Goal: Transaction & Acquisition: Purchase product/service

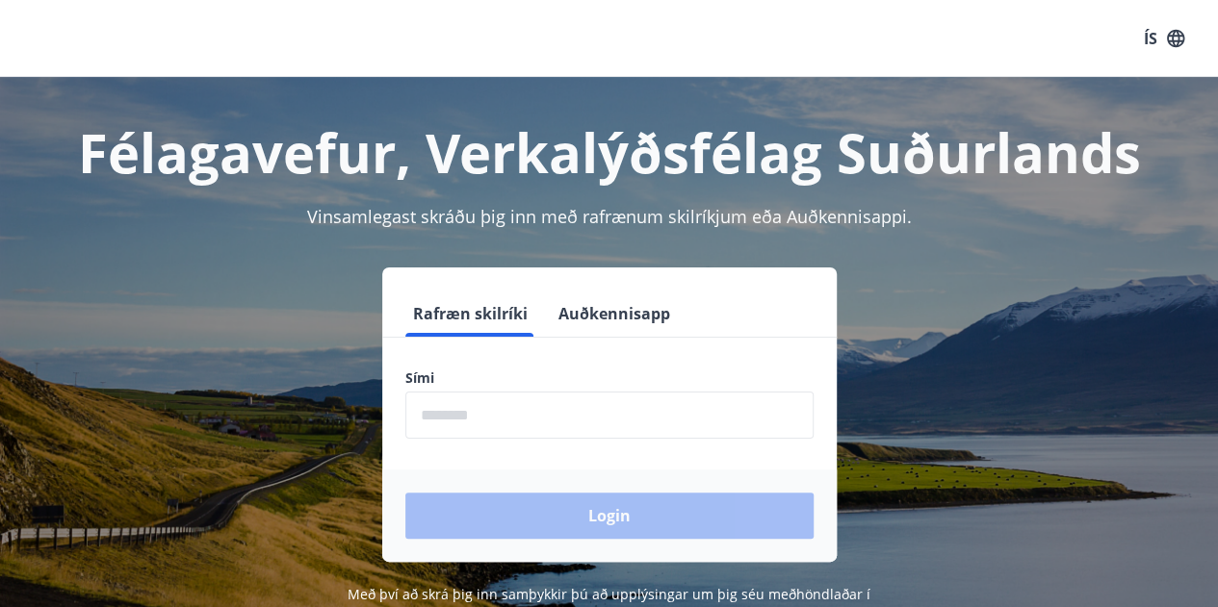
click at [545, 414] on input "phone" at bounding box center [609, 415] width 408 height 47
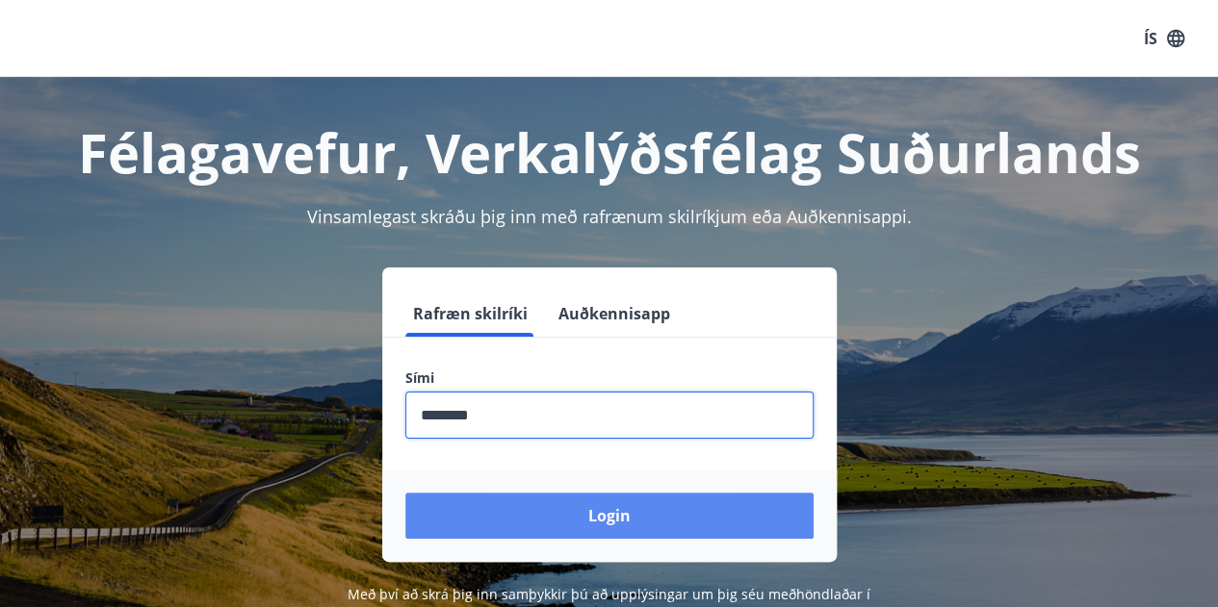
type input "********"
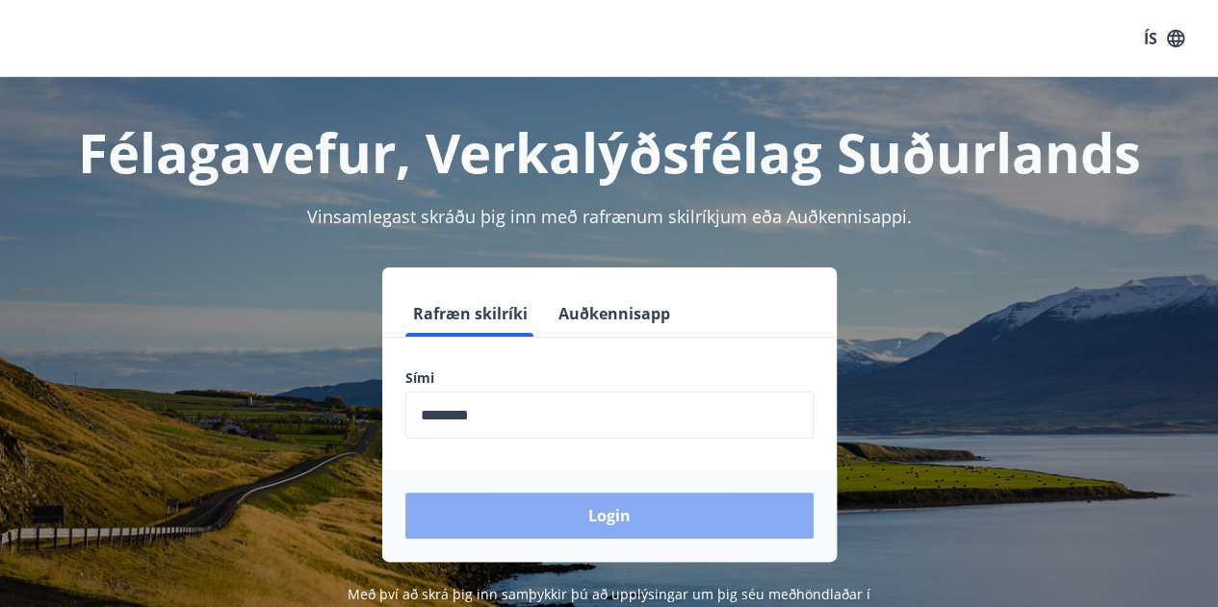
click at [625, 510] on button "Login" at bounding box center [609, 516] width 408 height 46
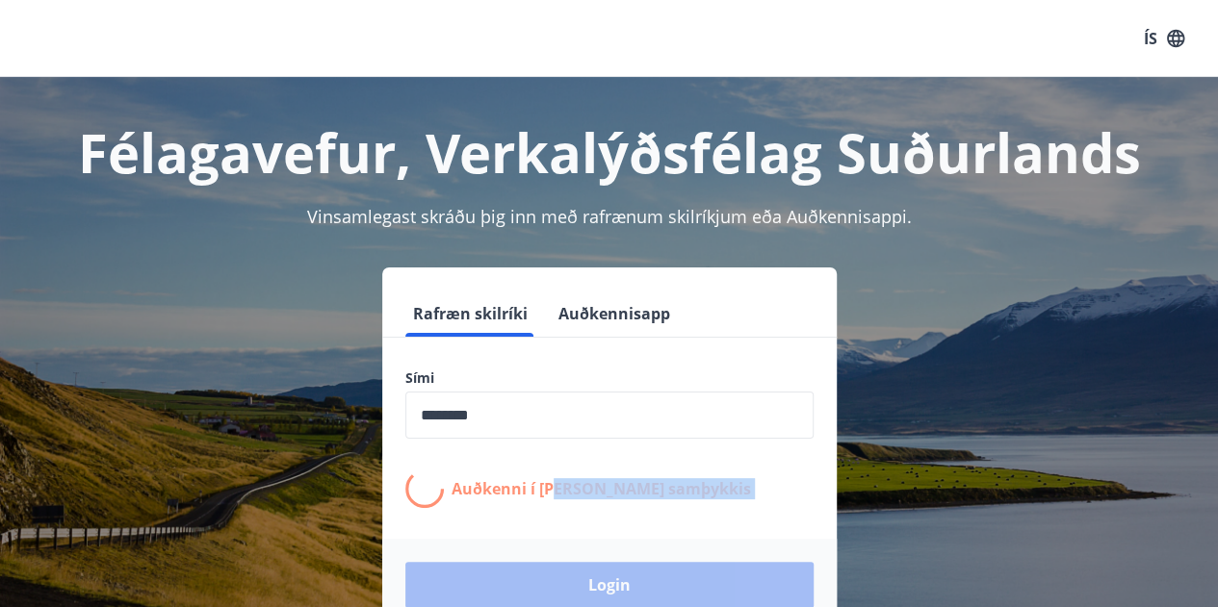
drag, startPoint x: 487, startPoint y: 559, endPoint x: 472, endPoint y: 577, distance: 23.2
click at [472, 577] on form "Rafræn skilríki Auðkennisapp Sími ​ Auðkenni í síma bíður samþykkis Login" at bounding box center [609, 461] width 454 height 341
click at [663, 515] on form "Rafræn skilríki Auðkennisapp Sími ​ Auðkenni í síma bíður samþykkis Login" at bounding box center [609, 461] width 454 height 341
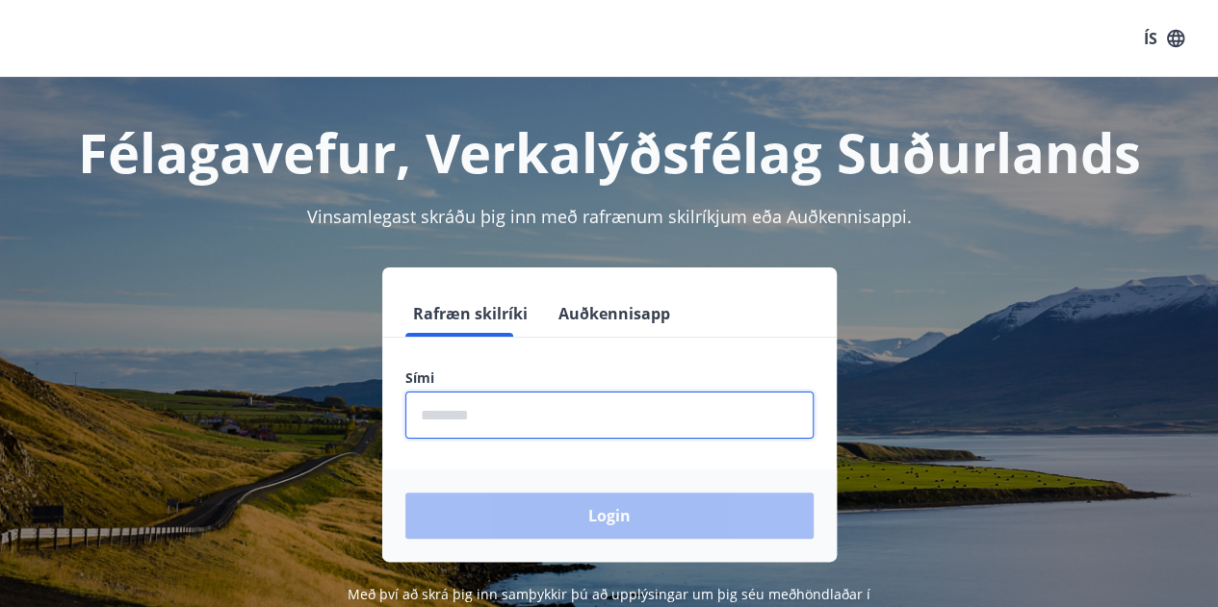
click at [523, 416] on input "phone" at bounding box center [609, 415] width 408 height 47
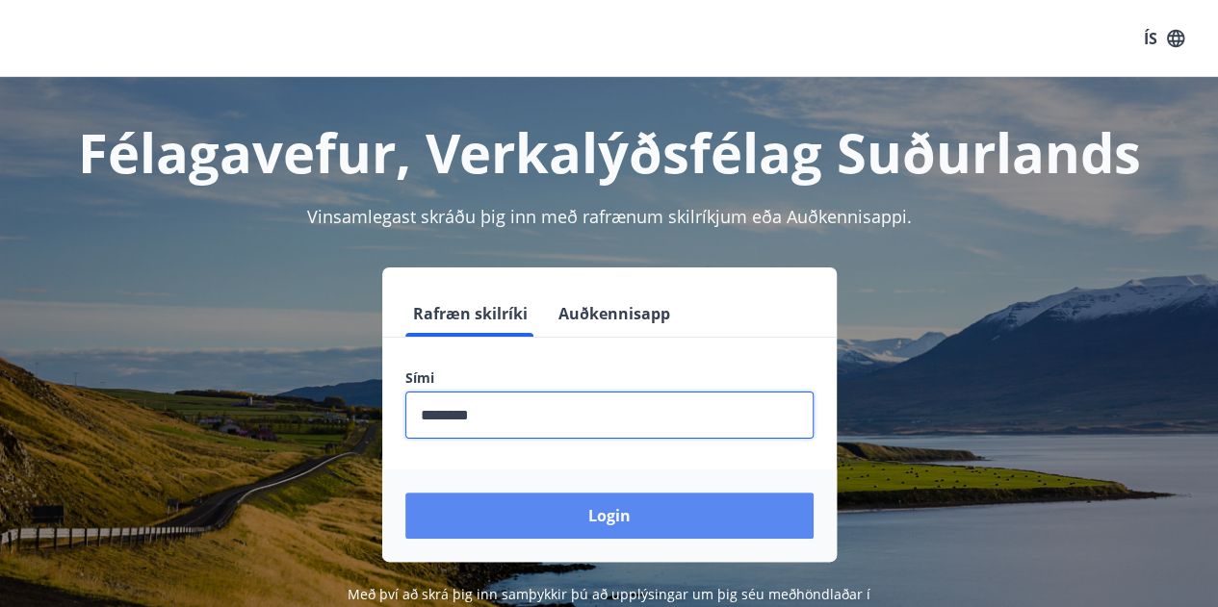
type input "********"
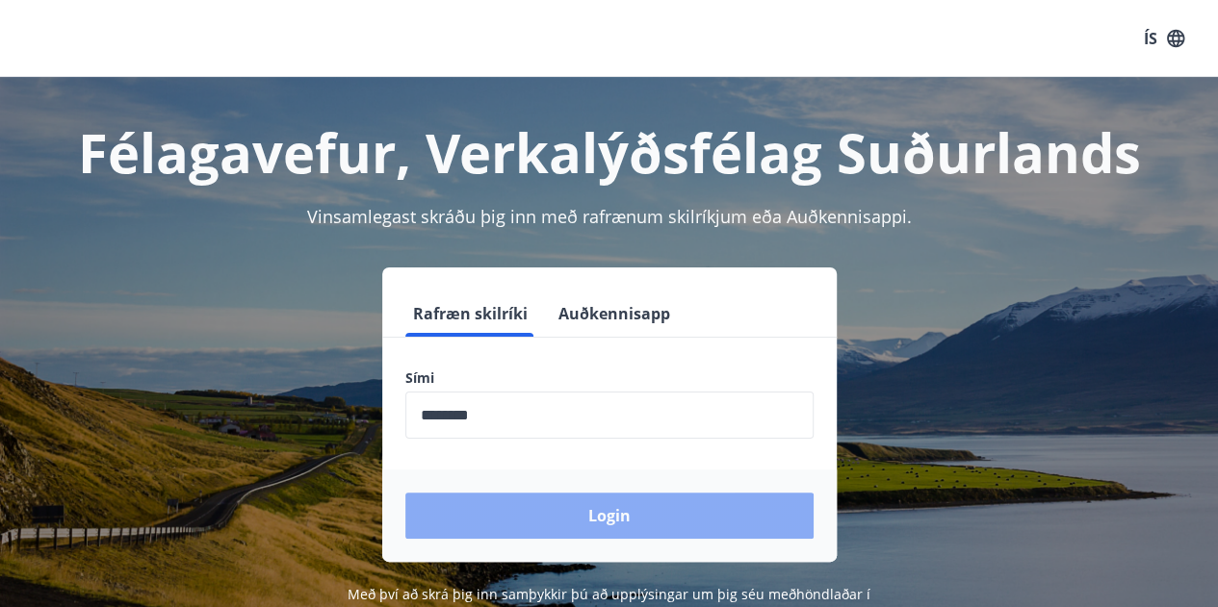
click at [605, 510] on button "Login" at bounding box center [609, 516] width 408 height 46
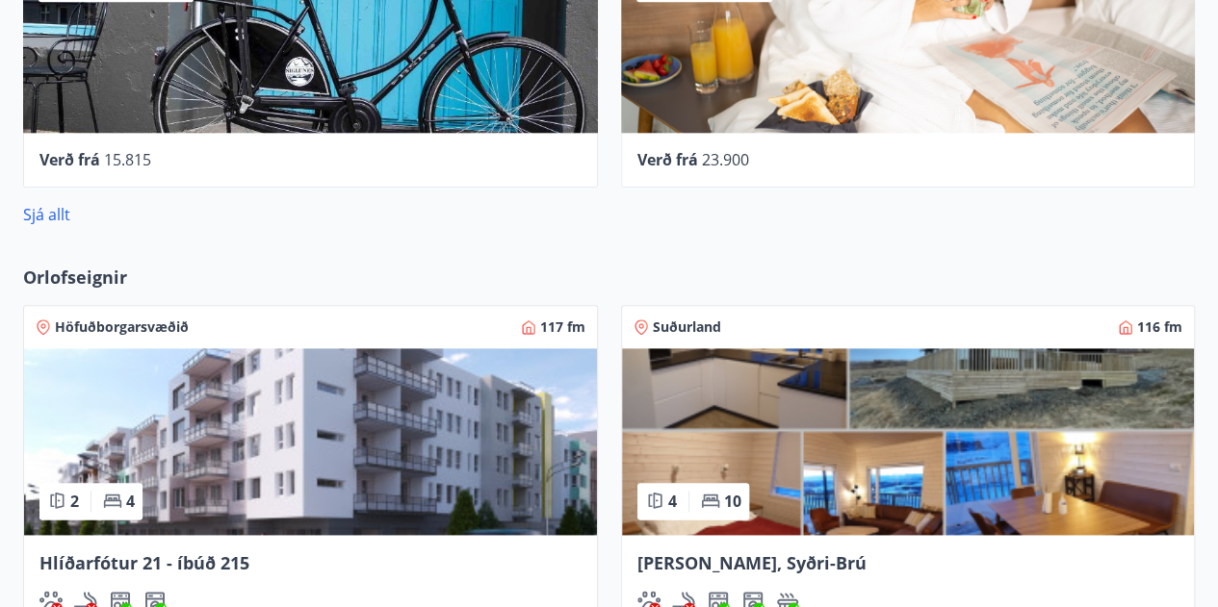
scroll to position [993, 0]
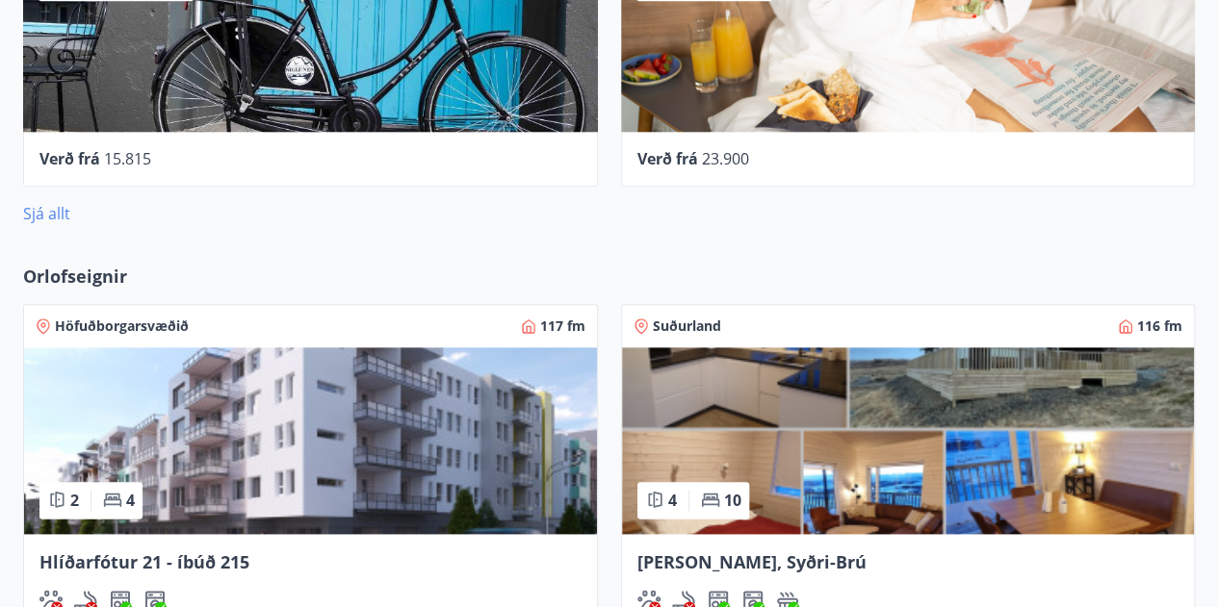
click at [46, 215] on link "Sjá allt" at bounding box center [46, 213] width 47 height 21
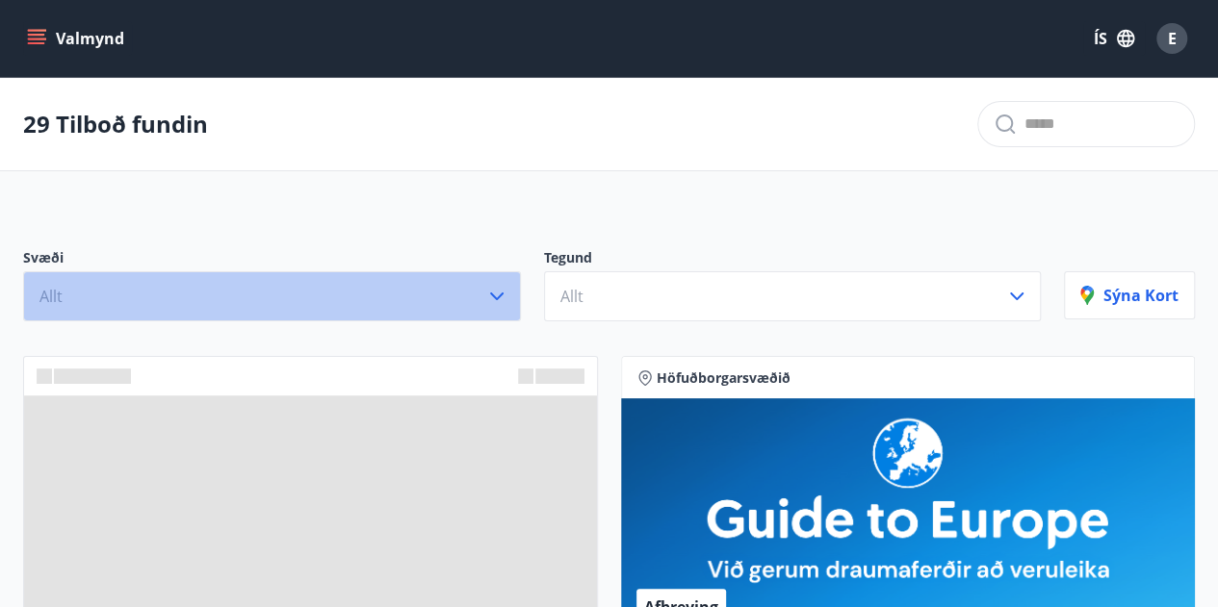
click at [132, 277] on button "Allt" at bounding box center [272, 296] width 498 height 50
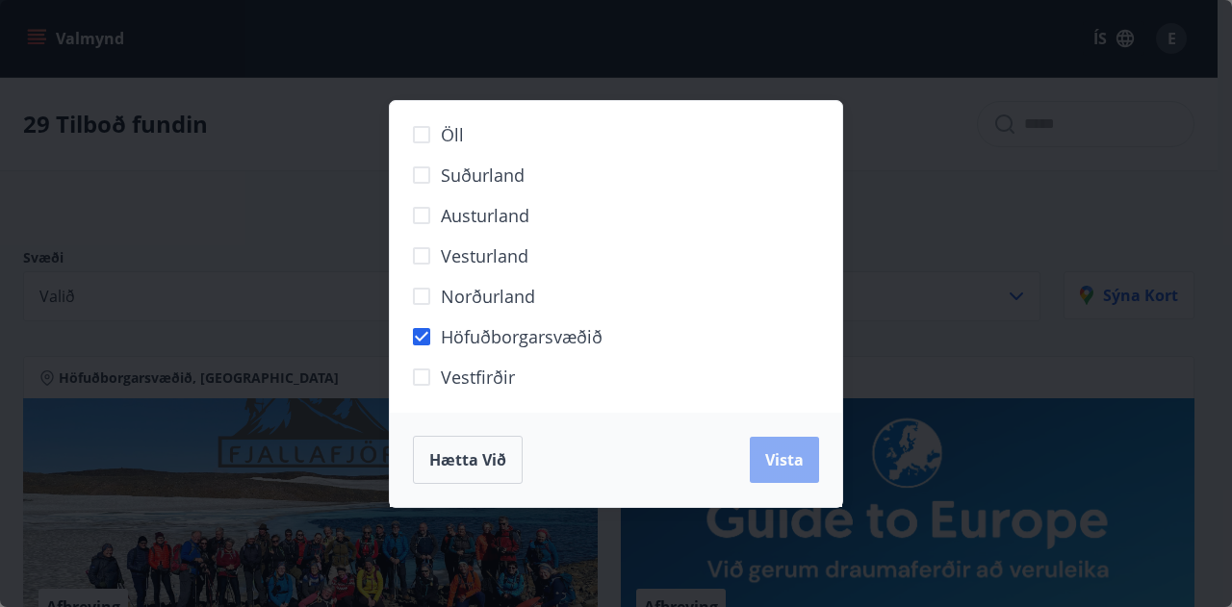
click at [795, 451] on span "Vista" at bounding box center [784, 460] width 39 height 21
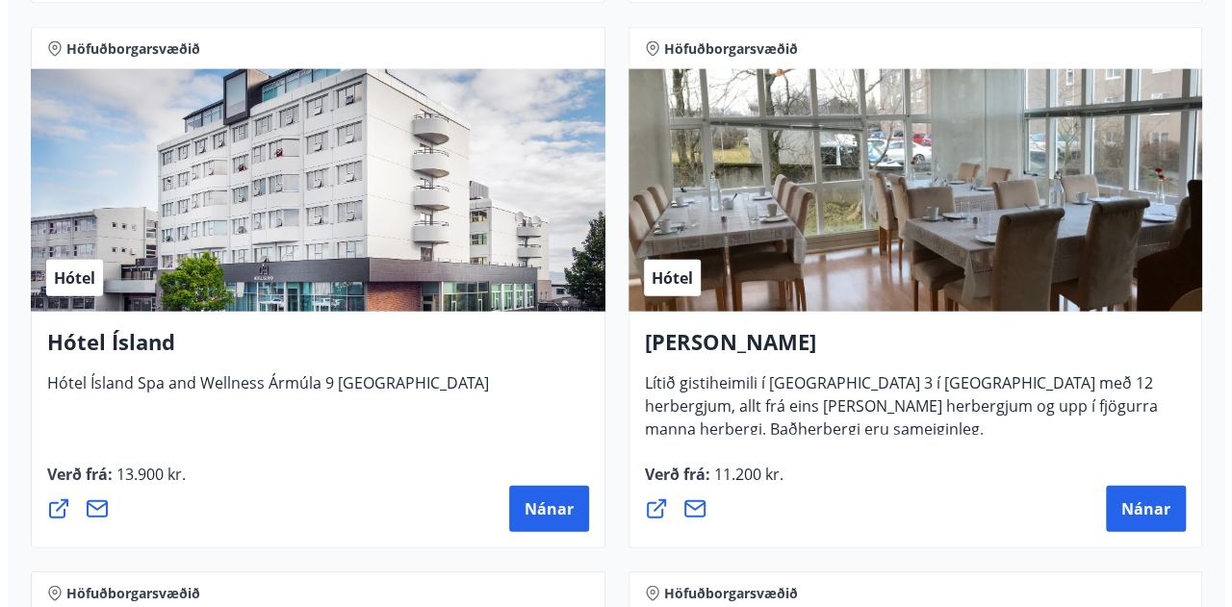
scroll to position [2067, 0]
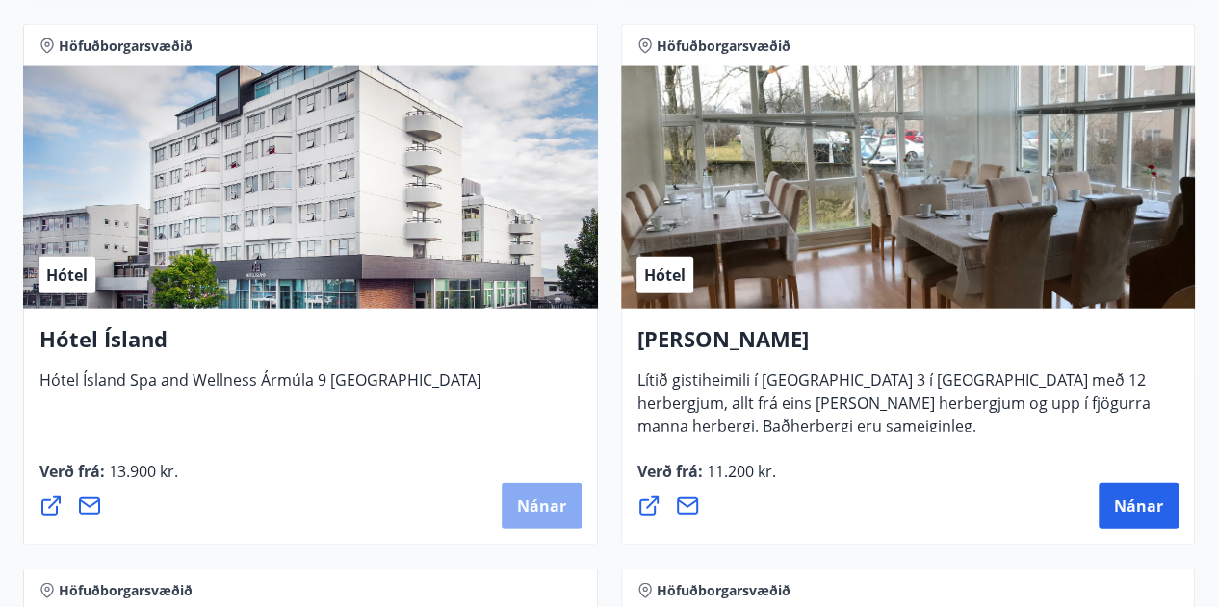
click at [532, 496] on span "Nánar" at bounding box center [541, 506] width 49 height 21
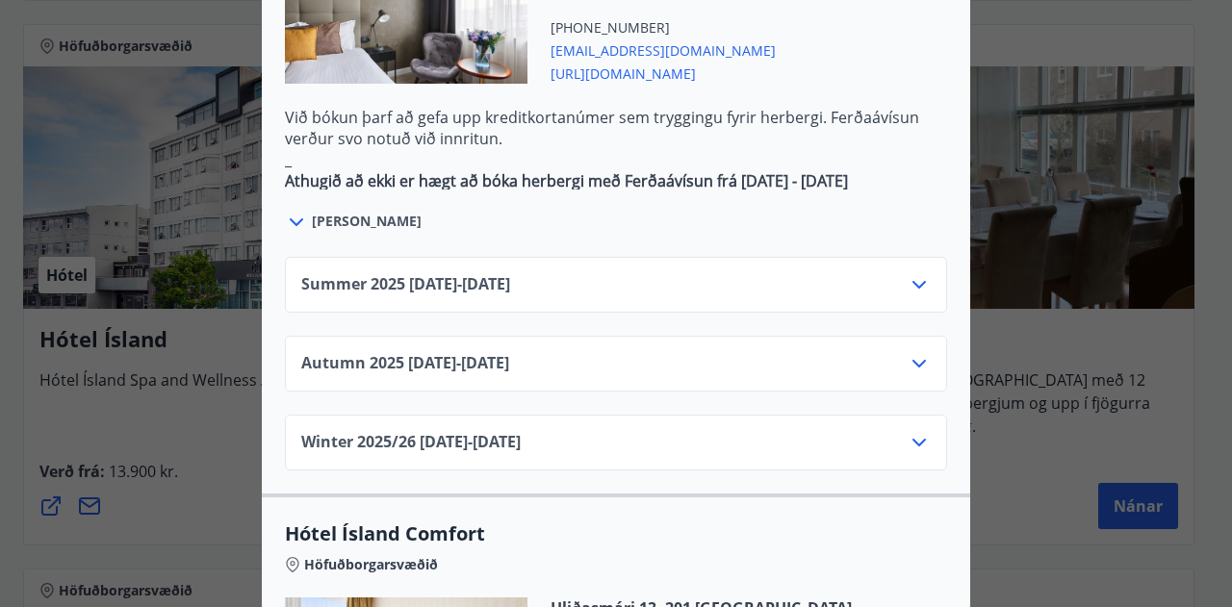
scroll to position [1273, 0]
click at [595, 272] on div "Summer [PHONE_NUMBER][DATE] - [DATE]" at bounding box center [616, 291] width 630 height 39
click at [922, 272] on icon at bounding box center [919, 283] width 23 height 23
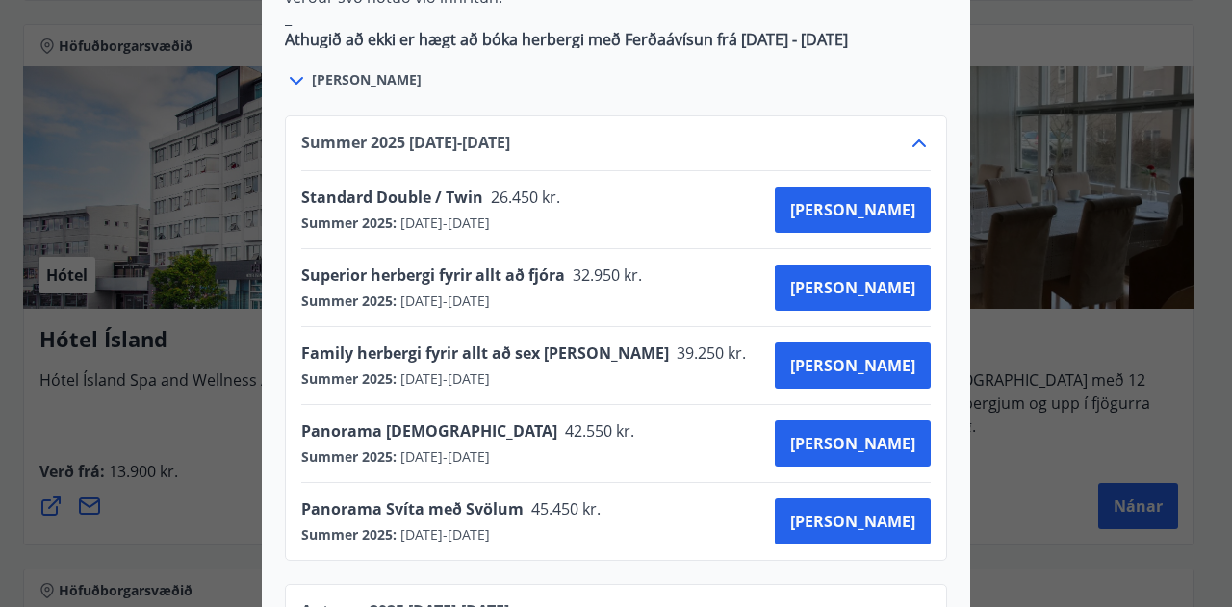
scroll to position [1412, 0]
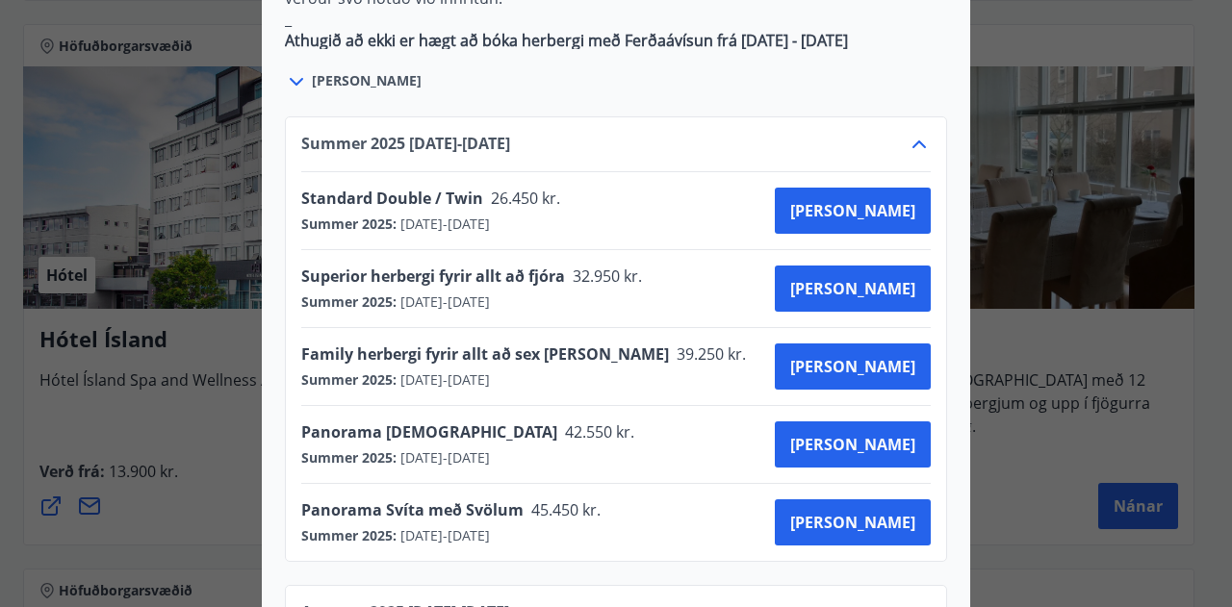
click at [915, 133] on icon at bounding box center [919, 144] width 23 height 23
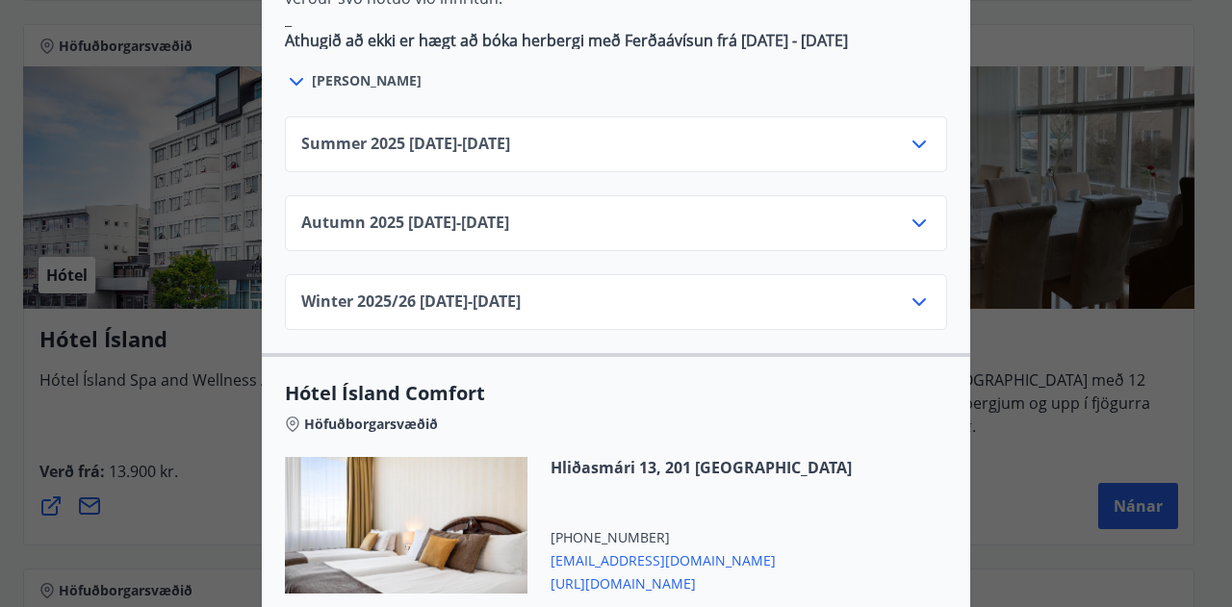
click at [918, 212] on icon at bounding box center [919, 223] width 23 height 23
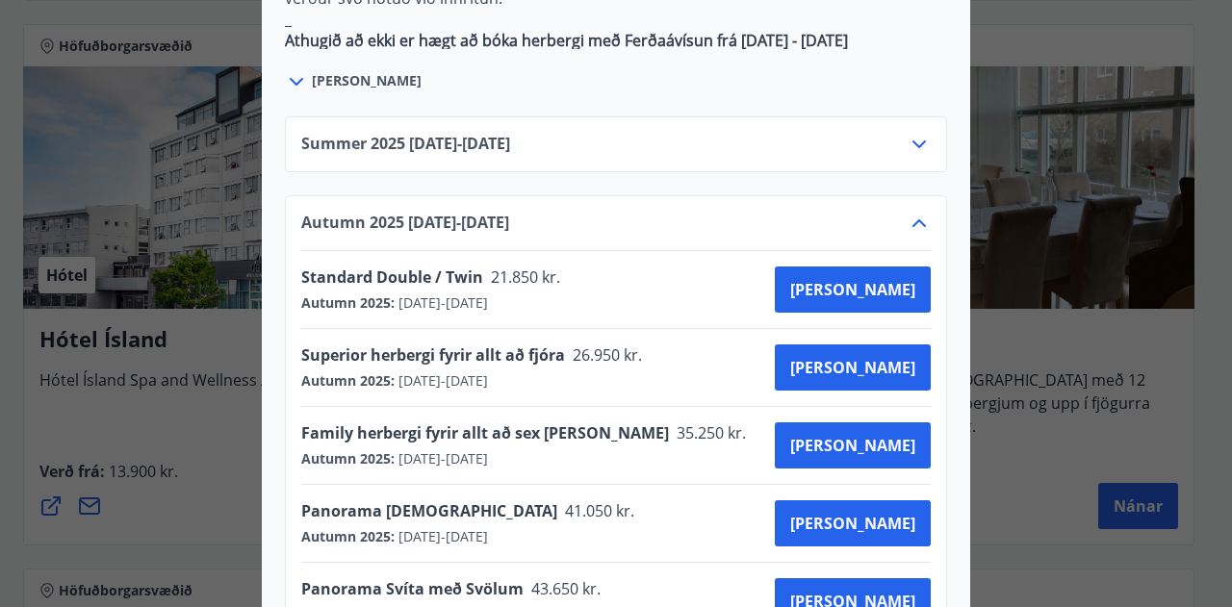
click at [918, 212] on icon at bounding box center [919, 223] width 23 height 23
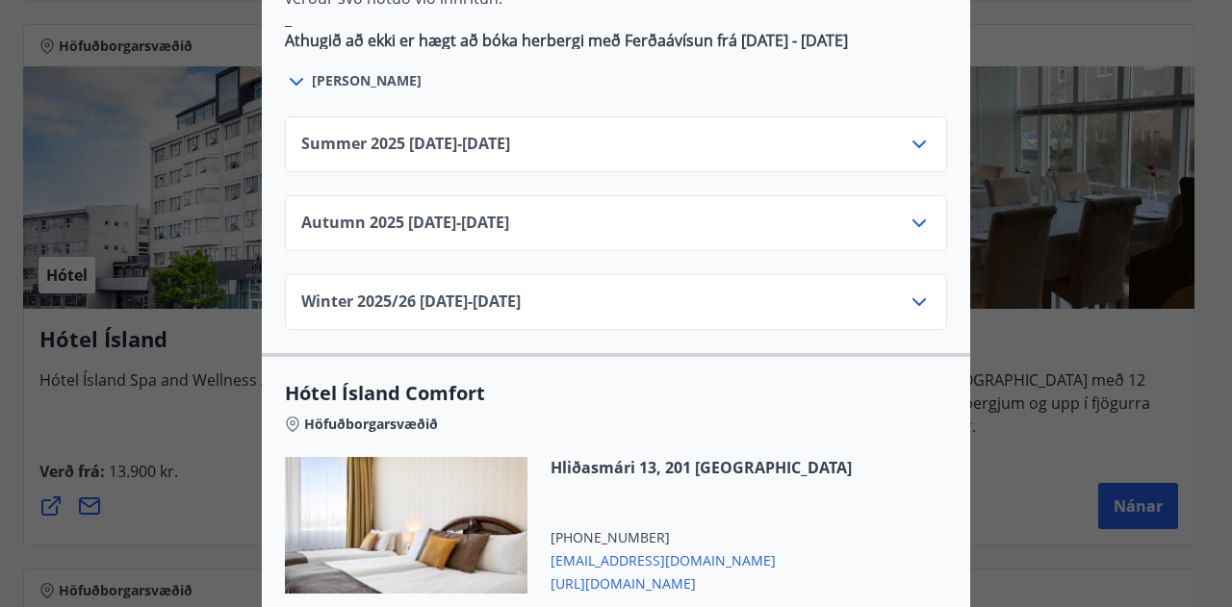
click at [915, 291] on icon at bounding box center [919, 302] width 23 height 23
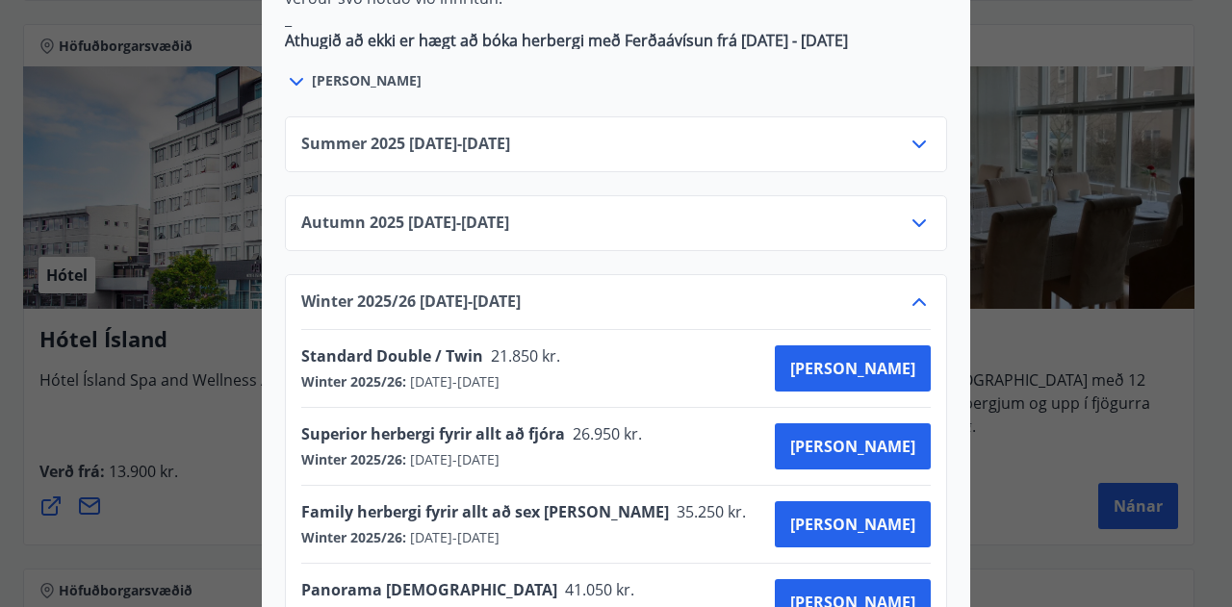
click at [915, 291] on icon at bounding box center [919, 302] width 23 height 23
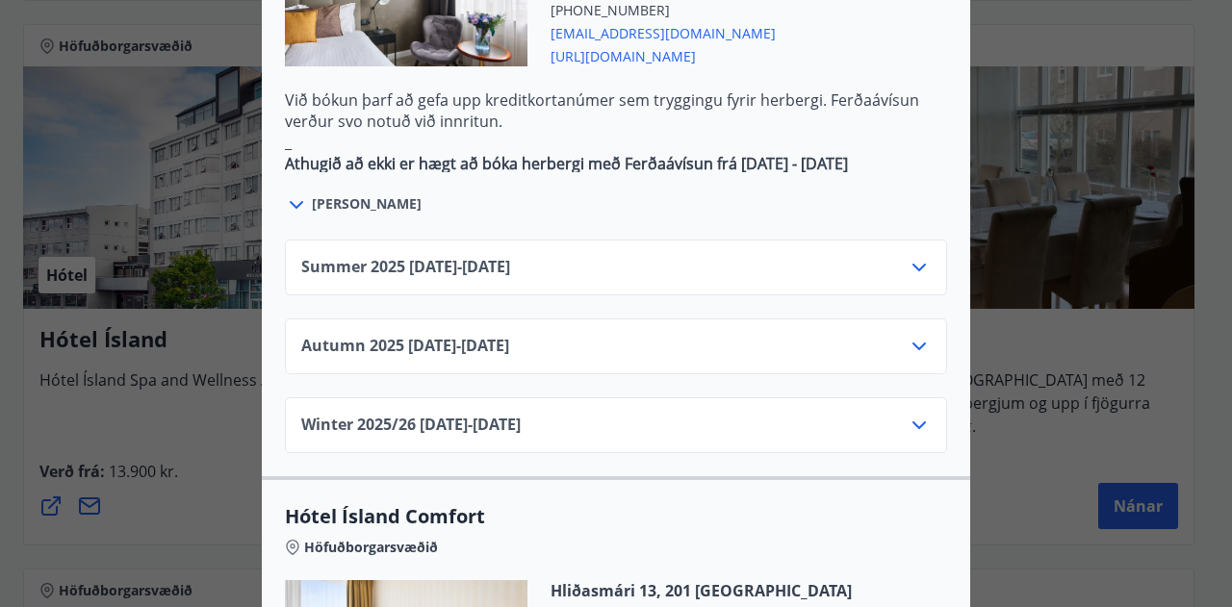
scroll to position [1279, 0]
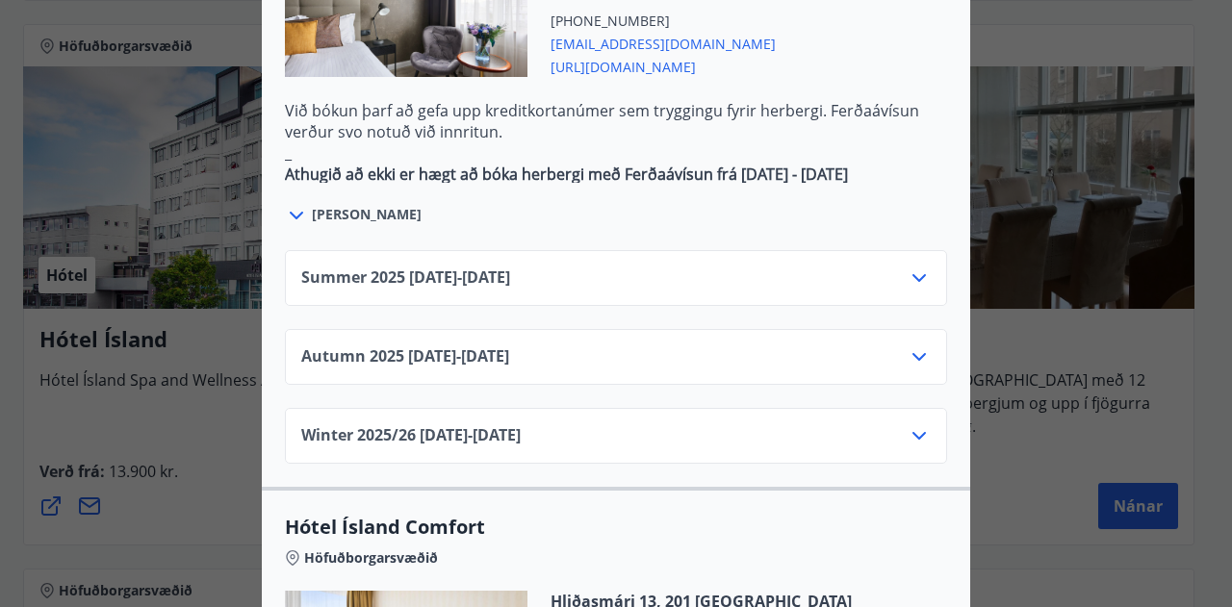
click at [911, 267] on icon at bounding box center [919, 278] width 23 height 23
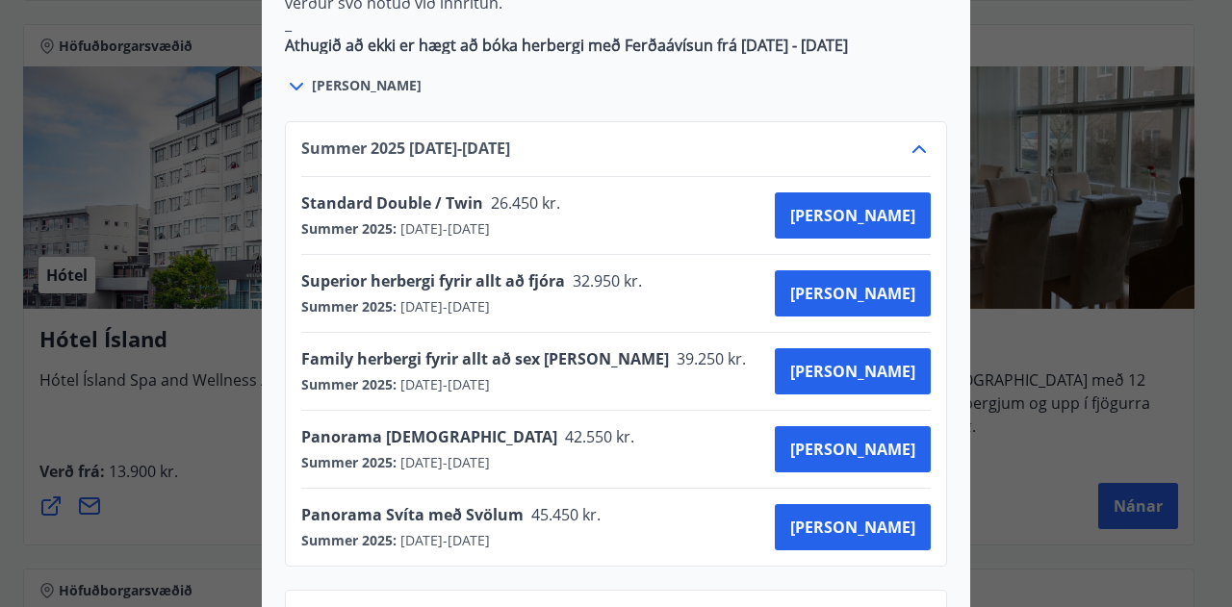
scroll to position [1413, 0]
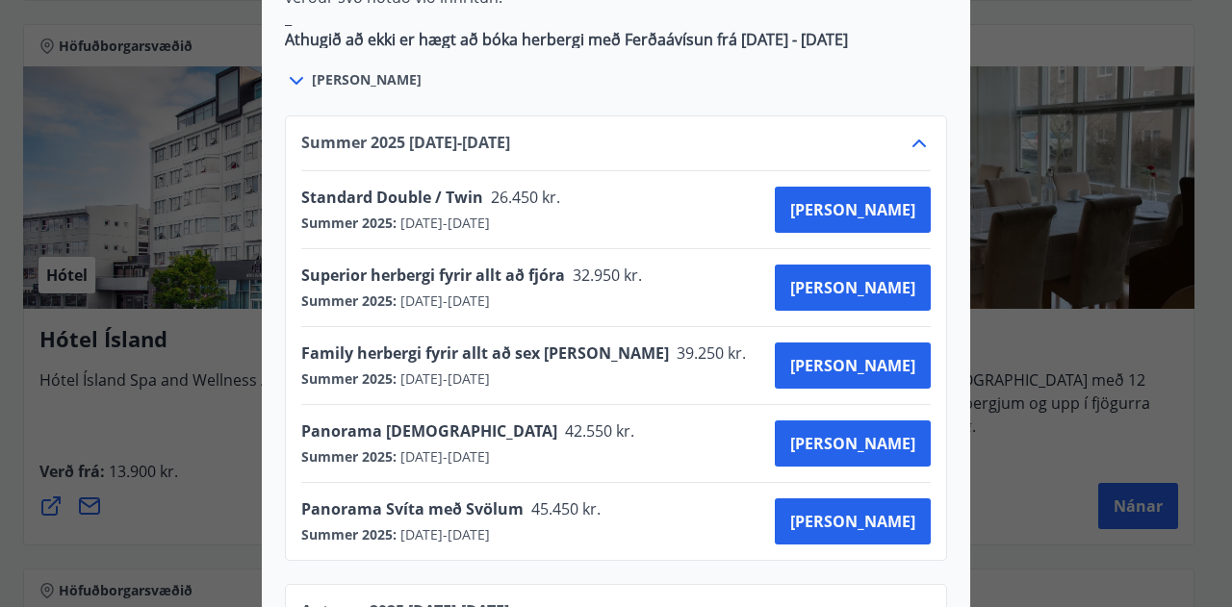
click at [914, 140] on icon at bounding box center [919, 144] width 13 height 8
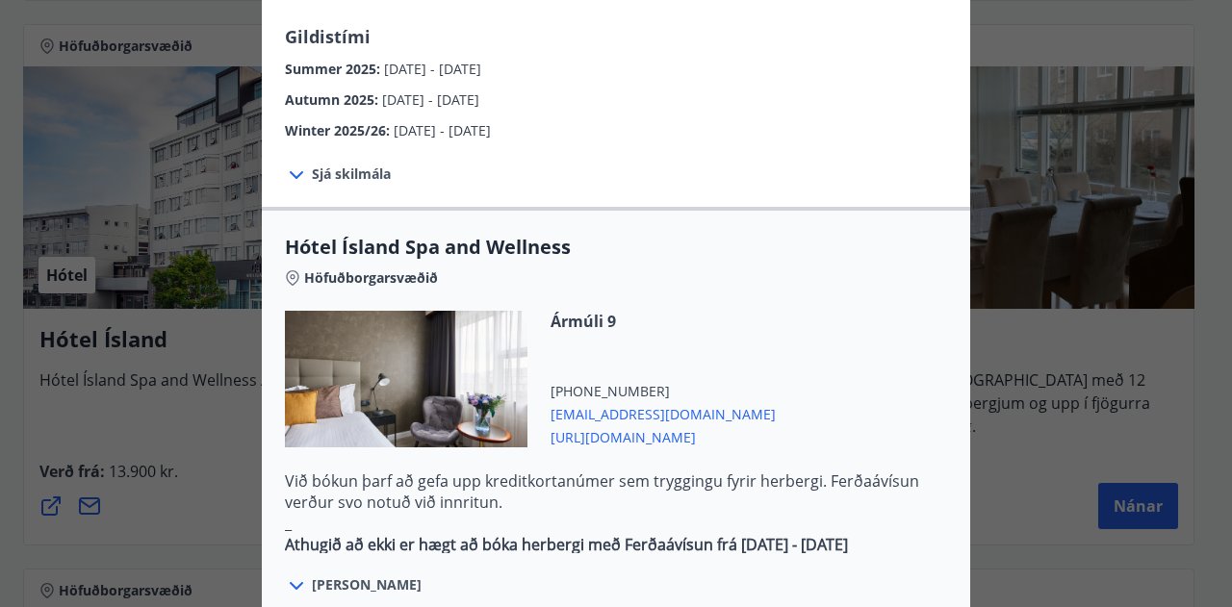
scroll to position [906, 0]
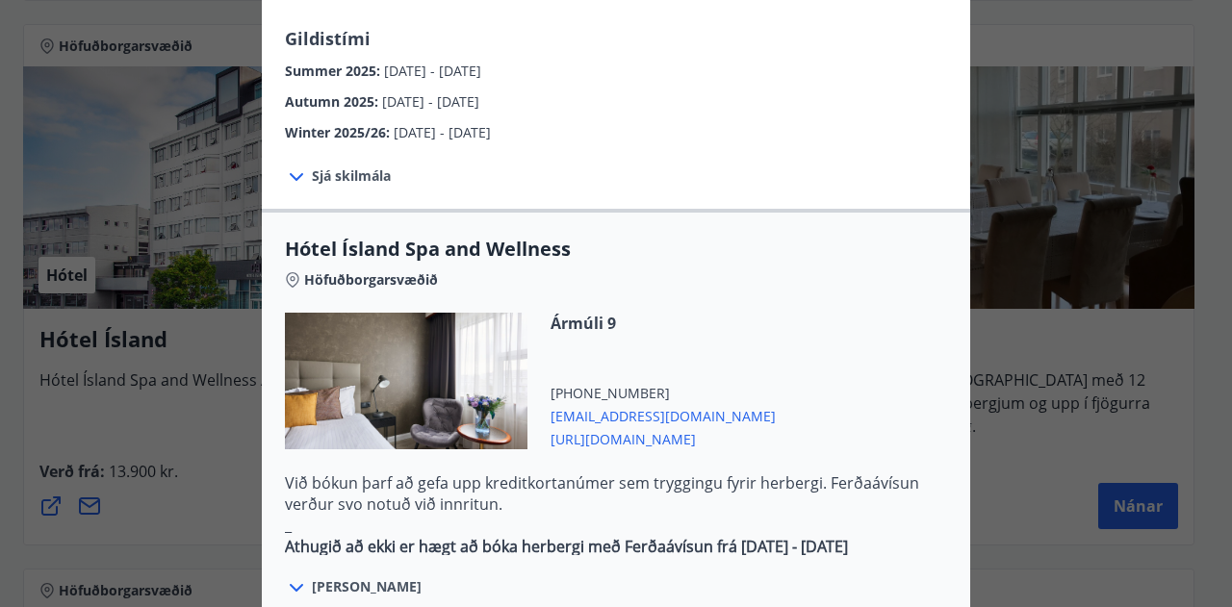
click at [347, 167] on span "Sjá skilmála" at bounding box center [351, 176] width 79 height 19
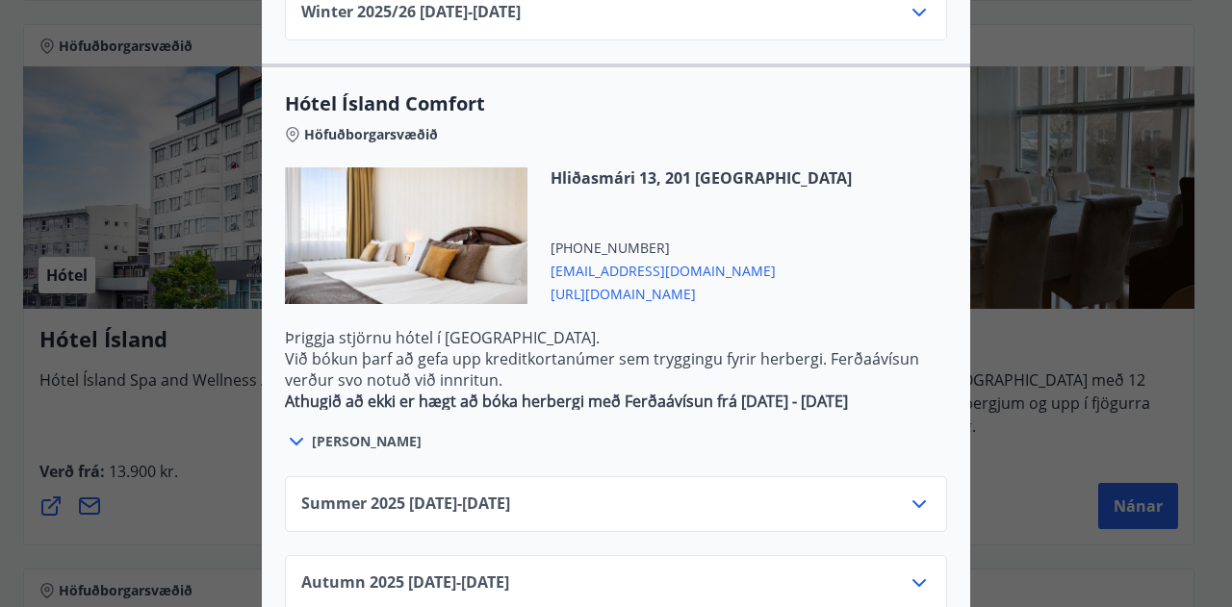
scroll to position [1880, 0]
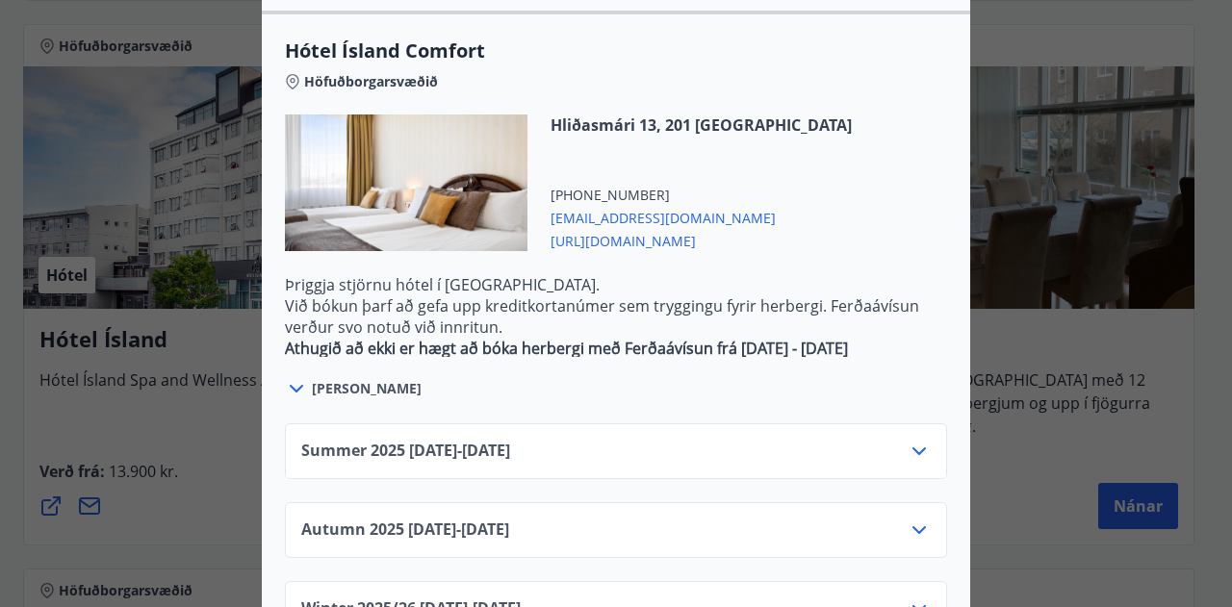
click at [700, 424] on div "Summer [PHONE_NUMBER][DATE] - [DATE]" at bounding box center [616, 452] width 662 height 56
click at [911, 440] on icon at bounding box center [919, 451] width 23 height 23
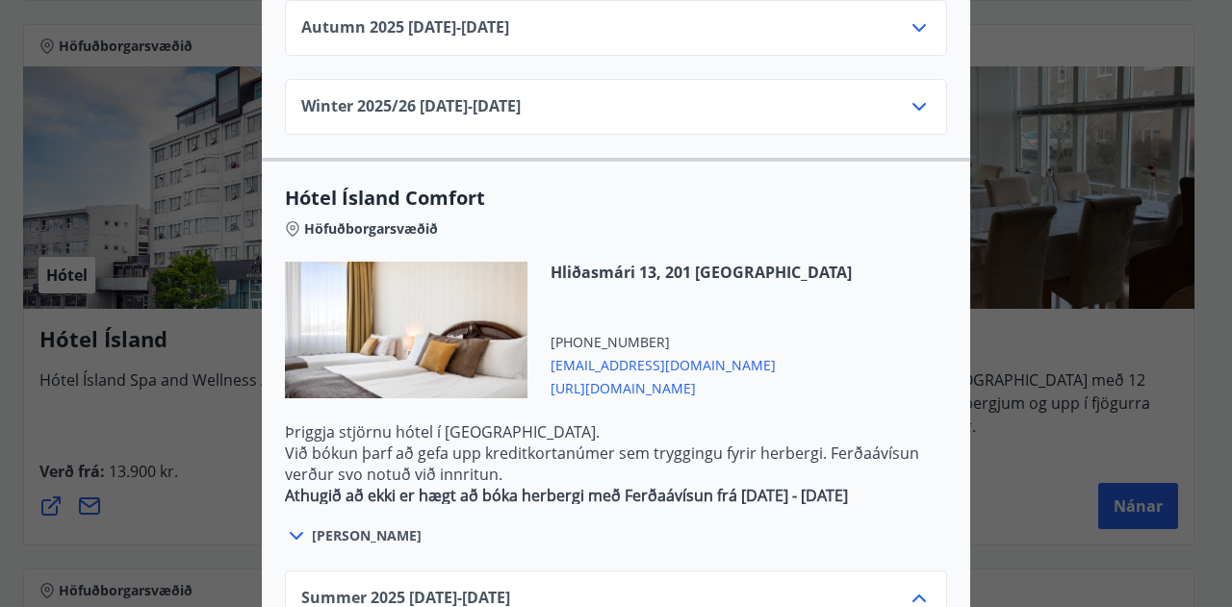
scroll to position [2030, 0]
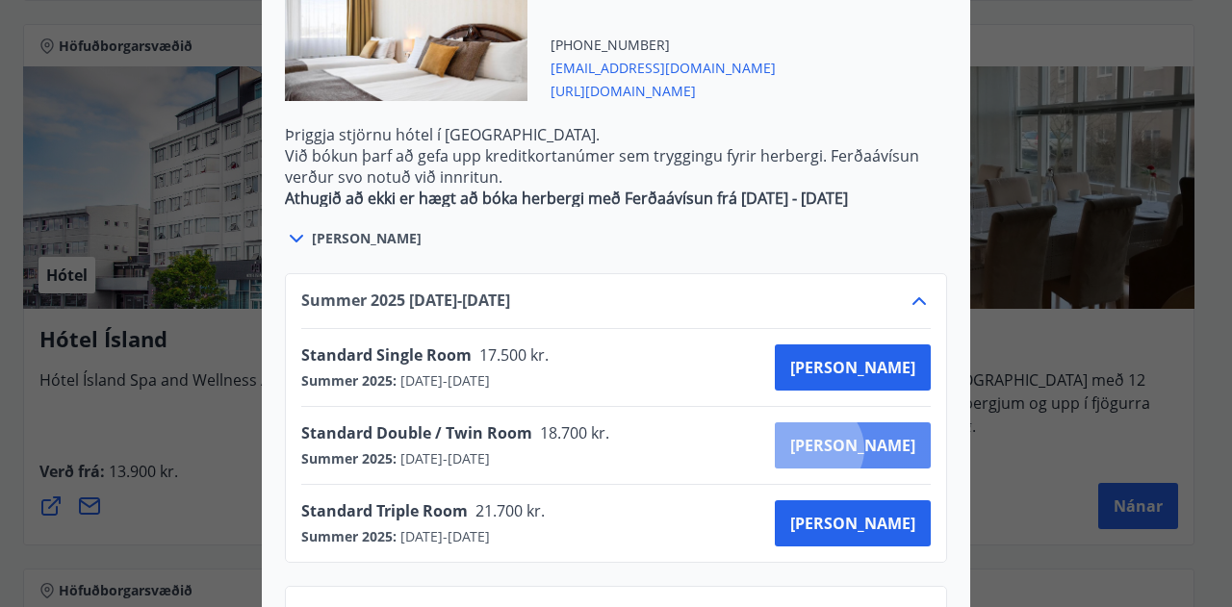
click at [885, 435] on span "[PERSON_NAME]" at bounding box center [852, 445] width 125 height 21
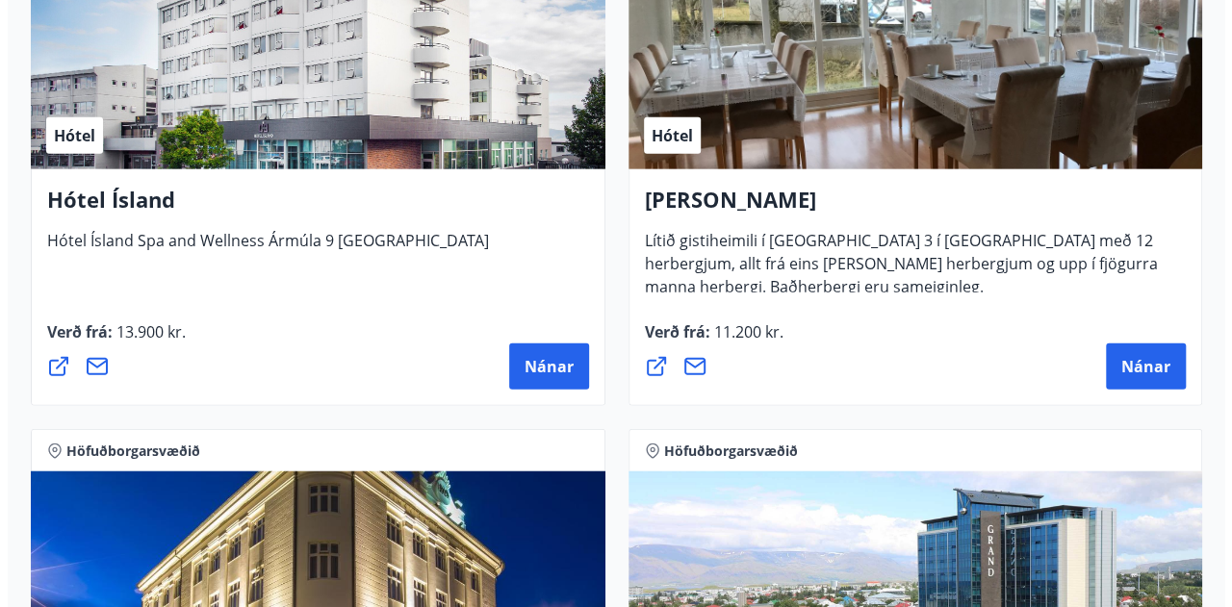
scroll to position [2187, 0]
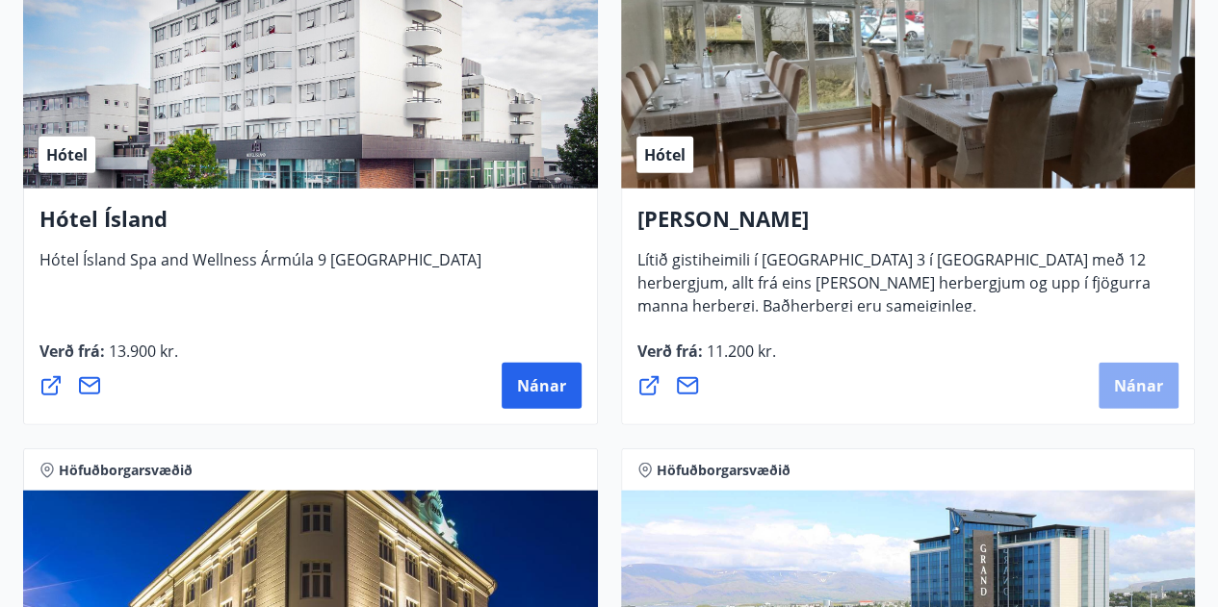
click at [1132, 378] on span "Nánar" at bounding box center [1138, 385] width 49 height 21
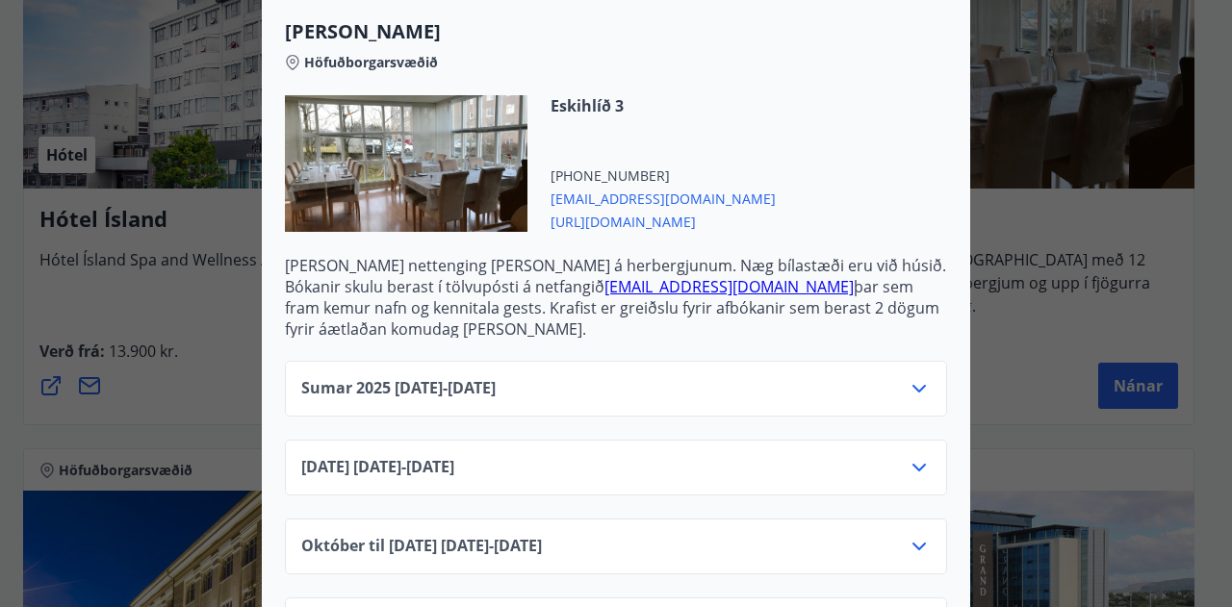
scroll to position [644, 0]
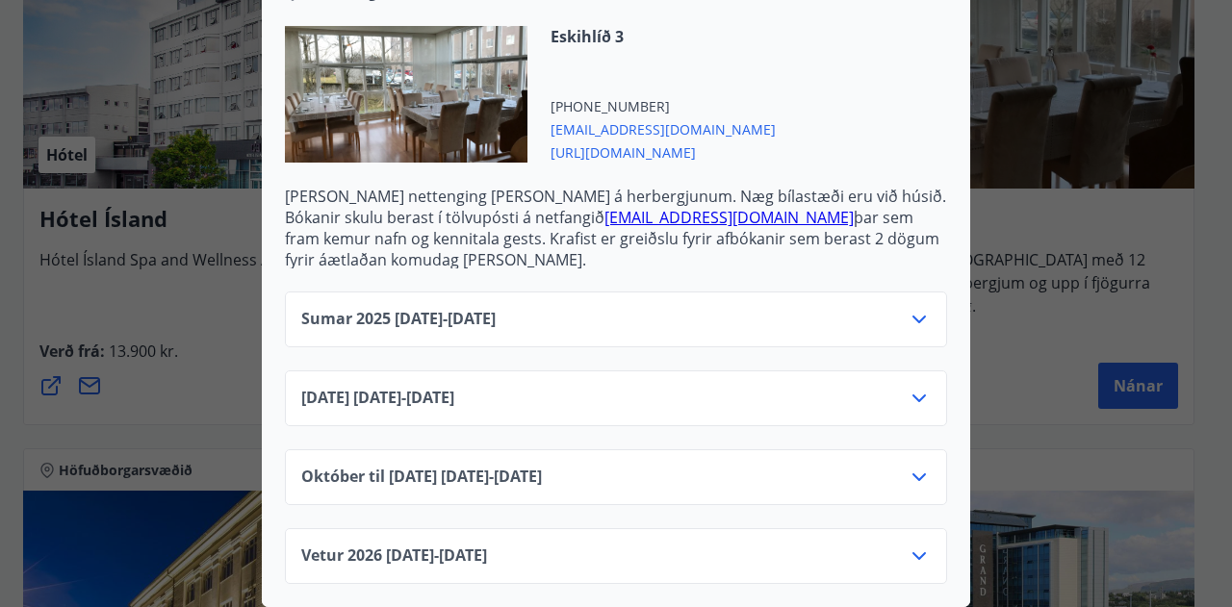
click at [915, 308] on icon at bounding box center [919, 319] width 23 height 23
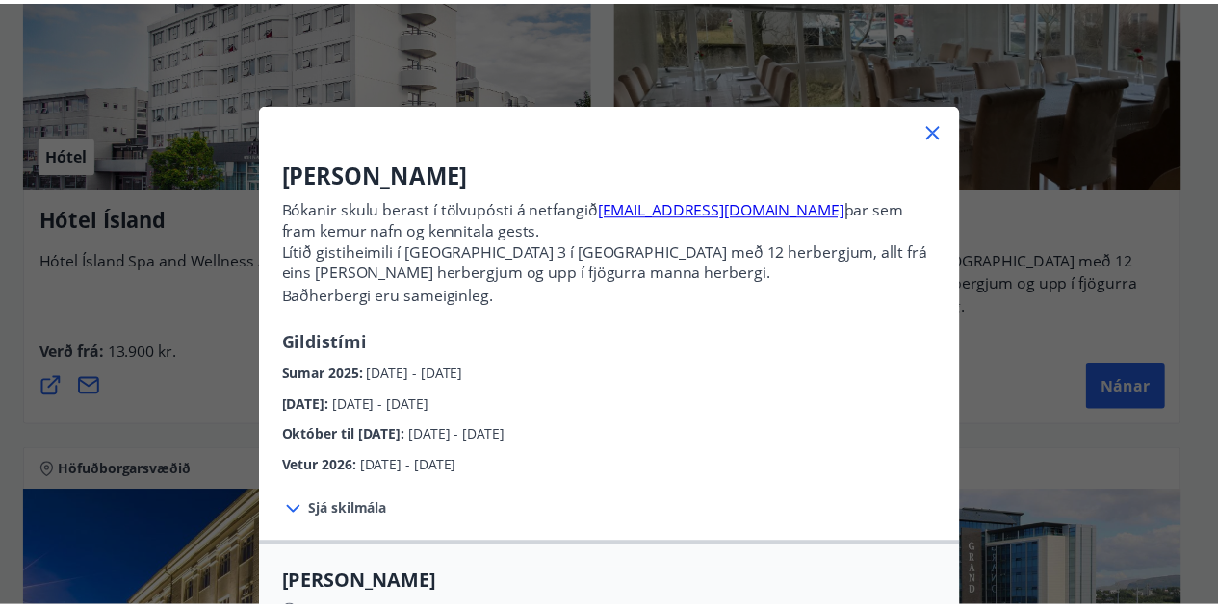
scroll to position [0, 0]
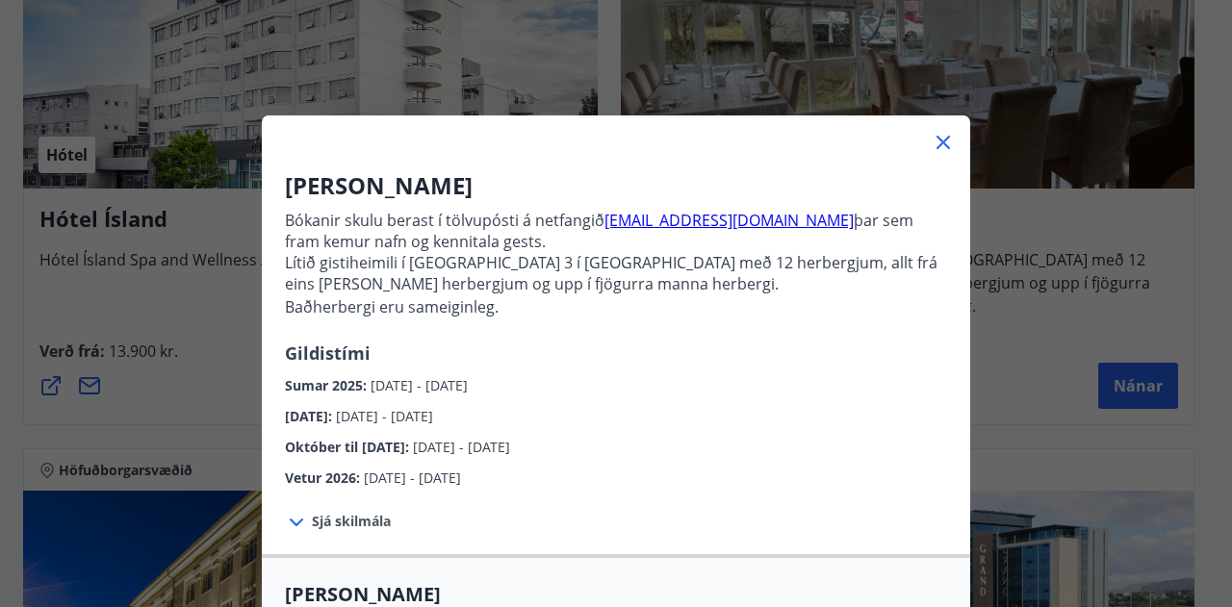
click at [937, 142] on icon at bounding box center [943, 142] width 13 height 13
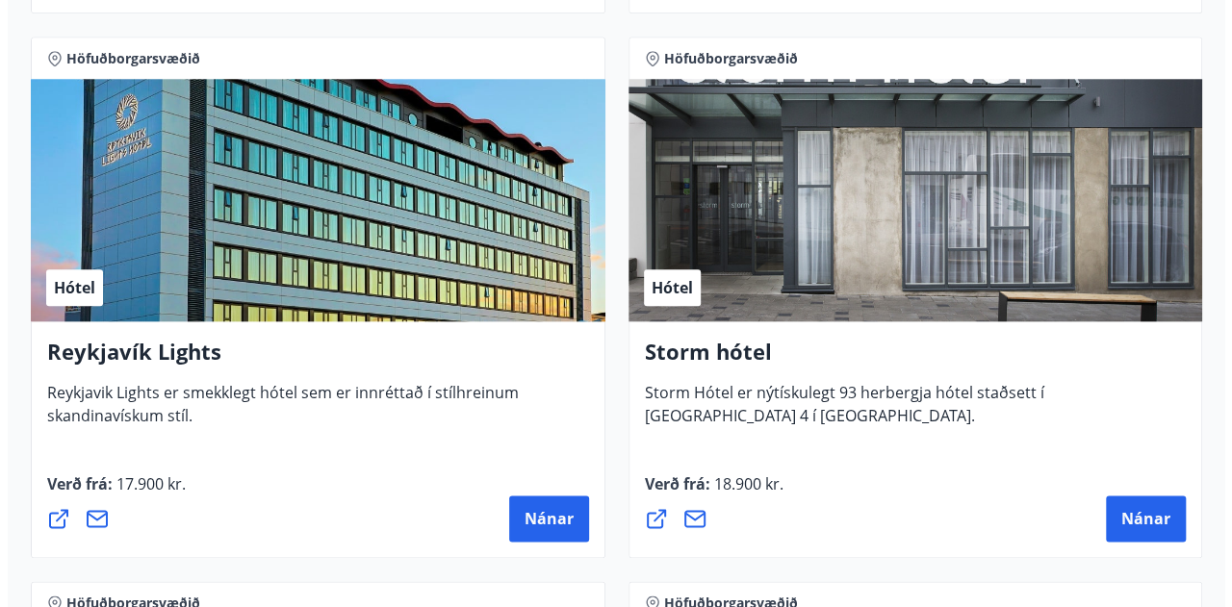
scroll to position [967, 0]
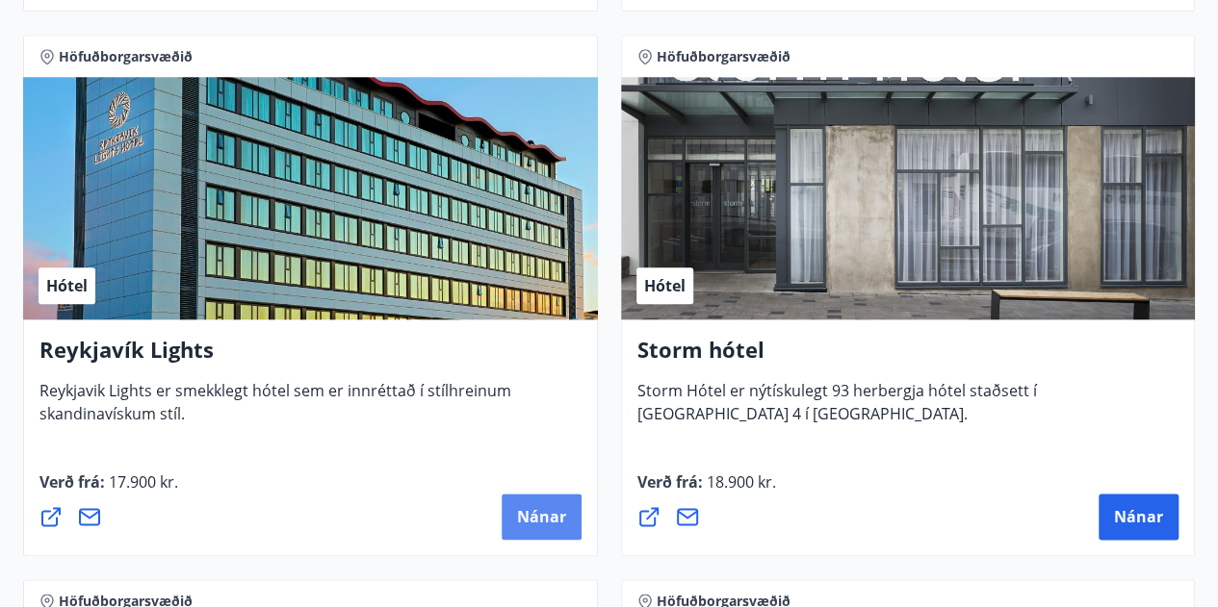
click at [547, 508] on span "Nánar" at bounding box center [541, 516] width 49 height 21
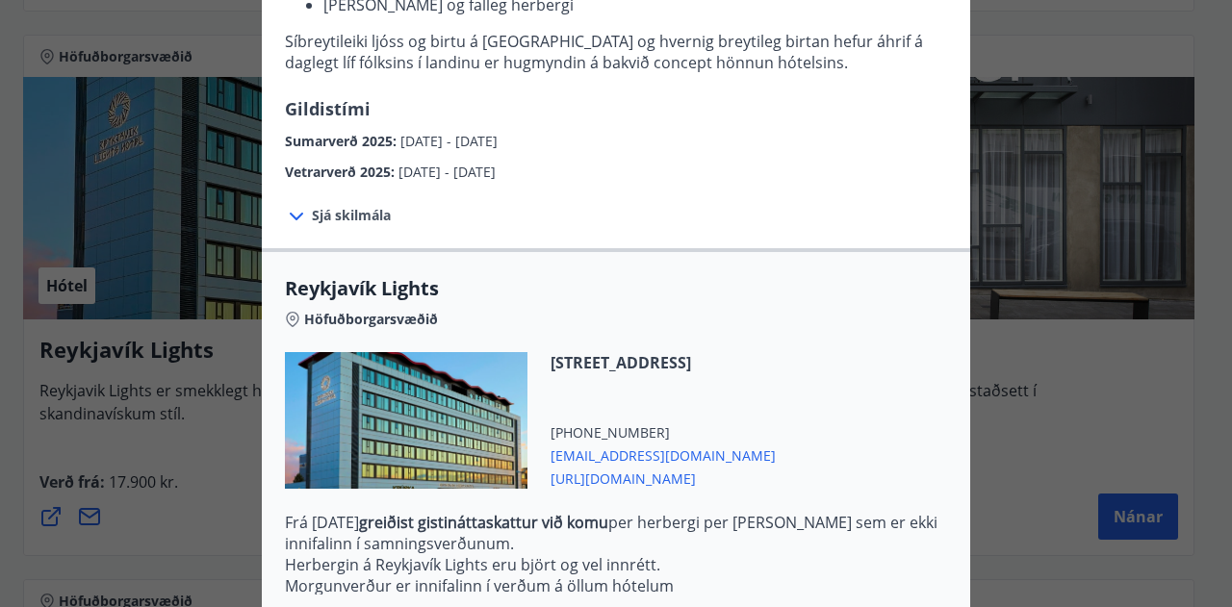
scroll to position [605, 0]
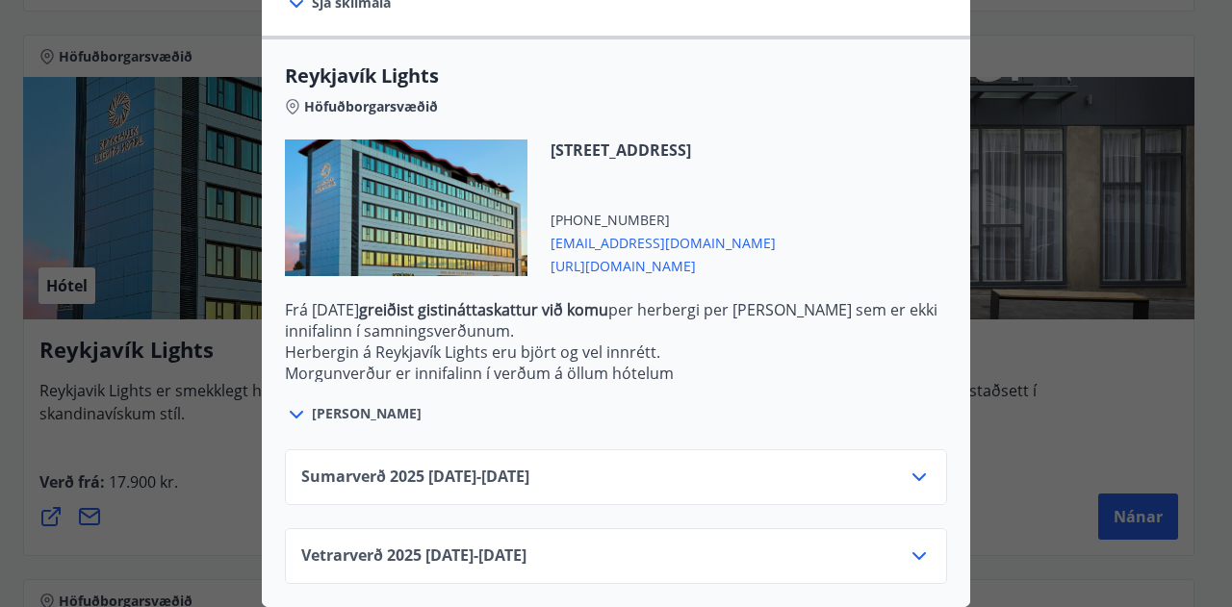
click at [913, 466] on icon at bounding box center [919, 477] width 23 height 23
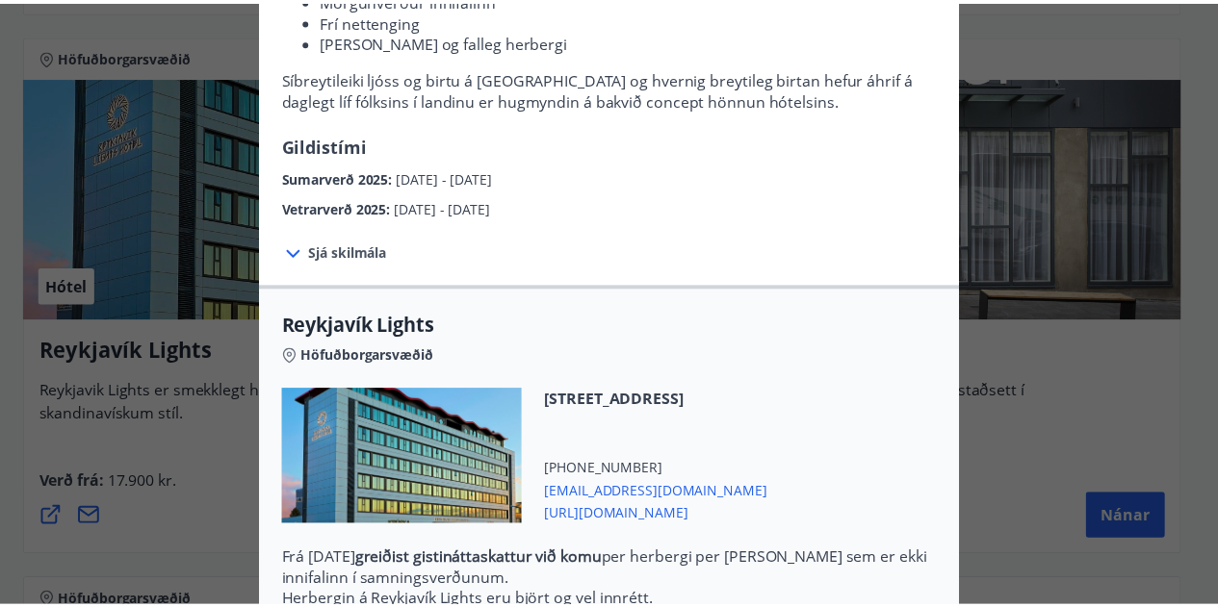
scroll to position [0, 0]
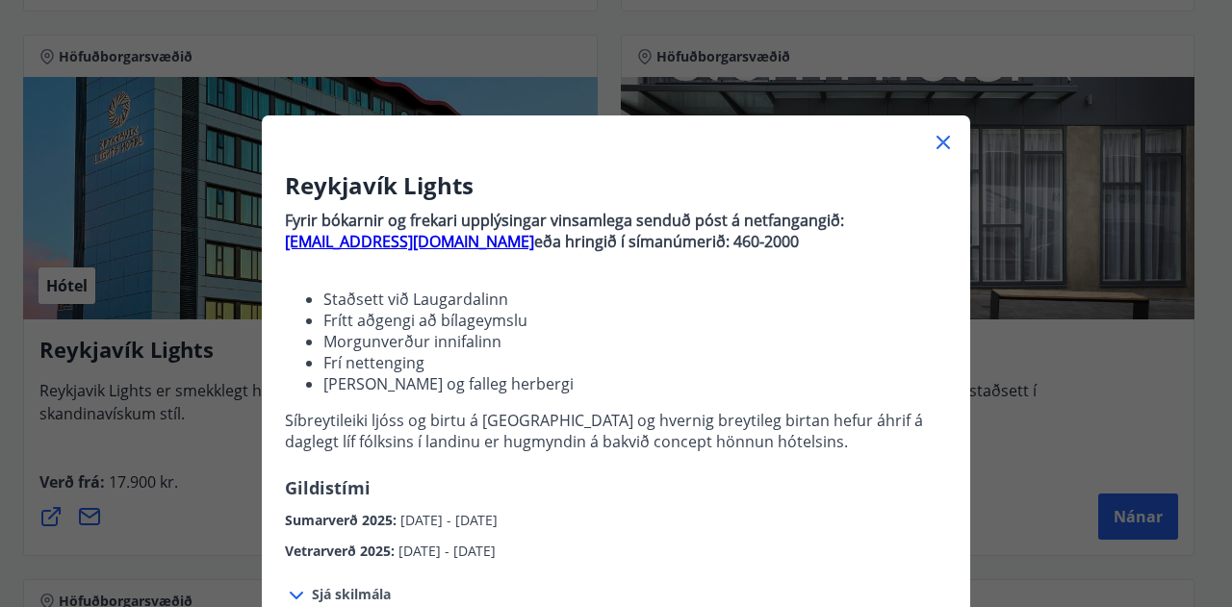
click at [943, 143] on icon at bounding box center [943, 142] width 23 height 23
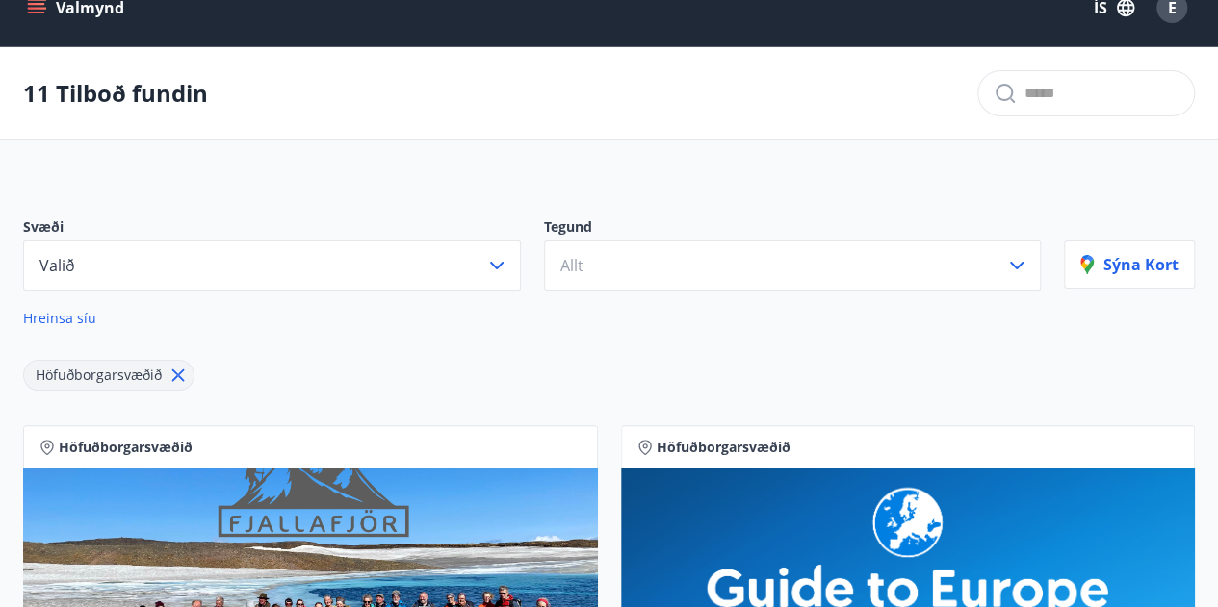
scroll to position [25, 0]
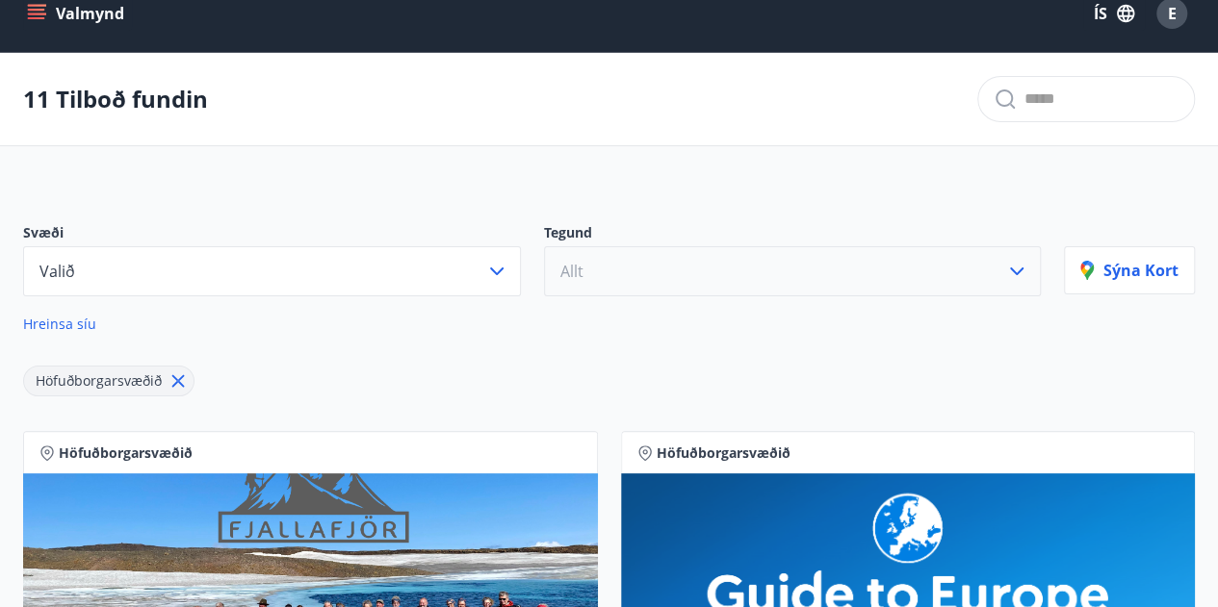
click at [811, 278] on button "Allt" at bounding box center [793, 271] width 498 height 50
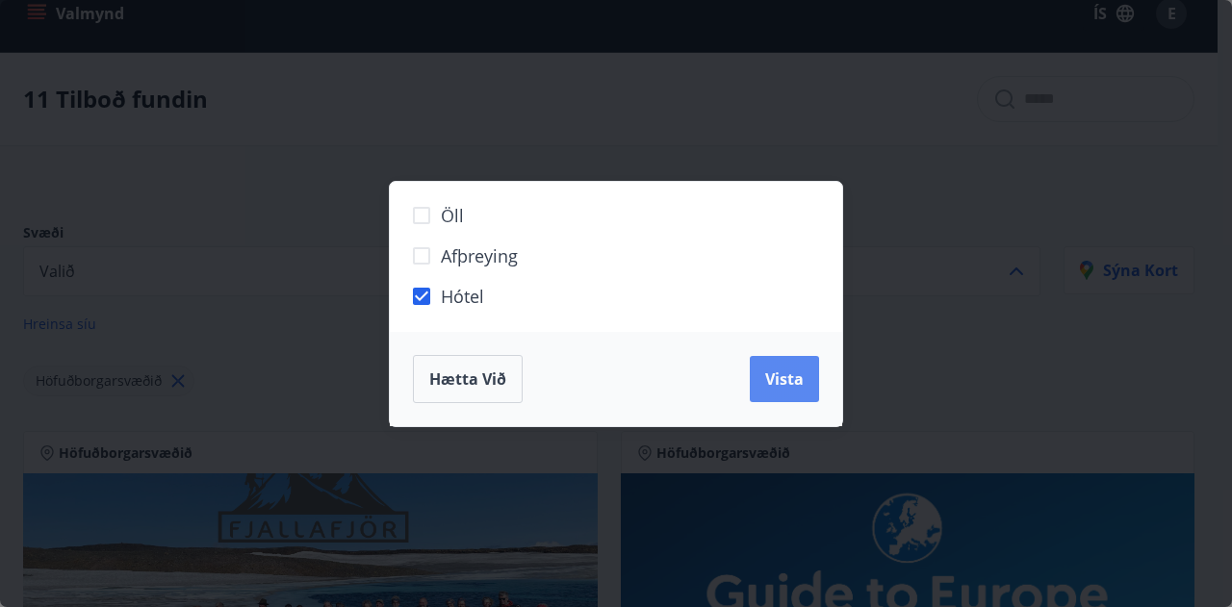
click at [778, 371] on span "Vista" at bounding box center [784, 379] width 39 height 21
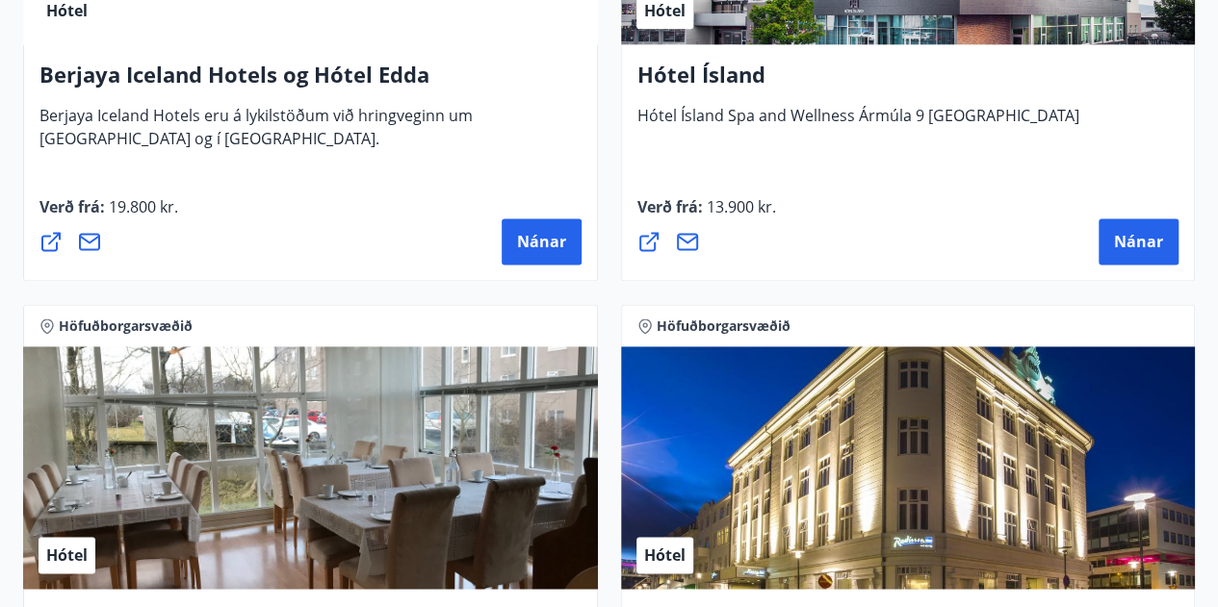
scroll to position [1257, 0]
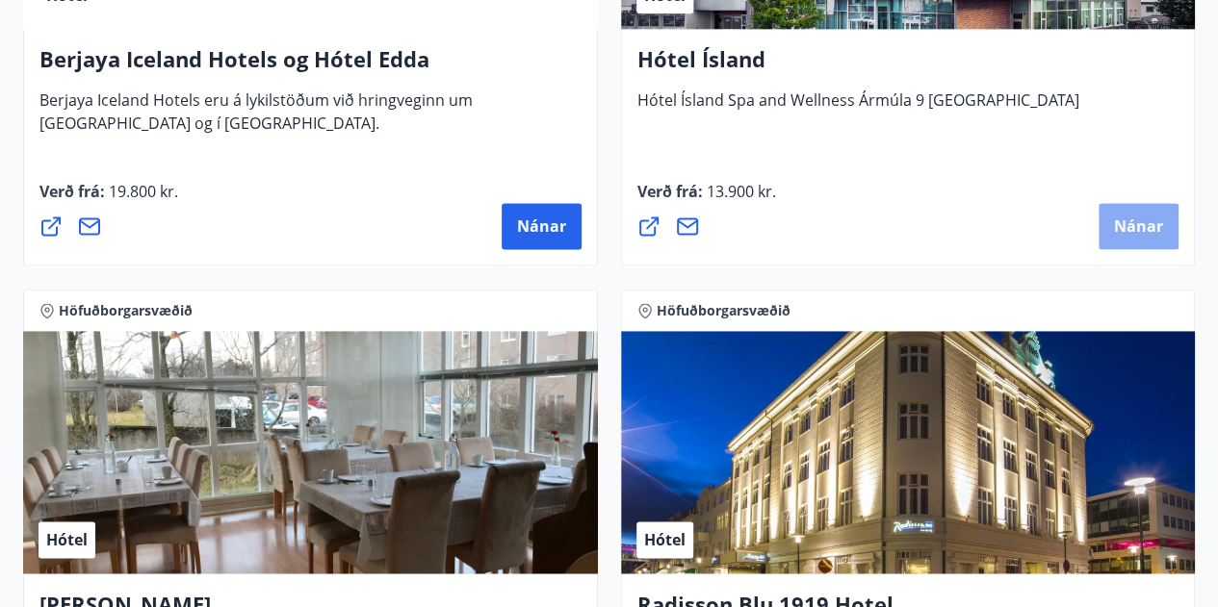
click at [1134, 226] on span "Nánar" at bounding box center [1138, 226] width 49 height 21
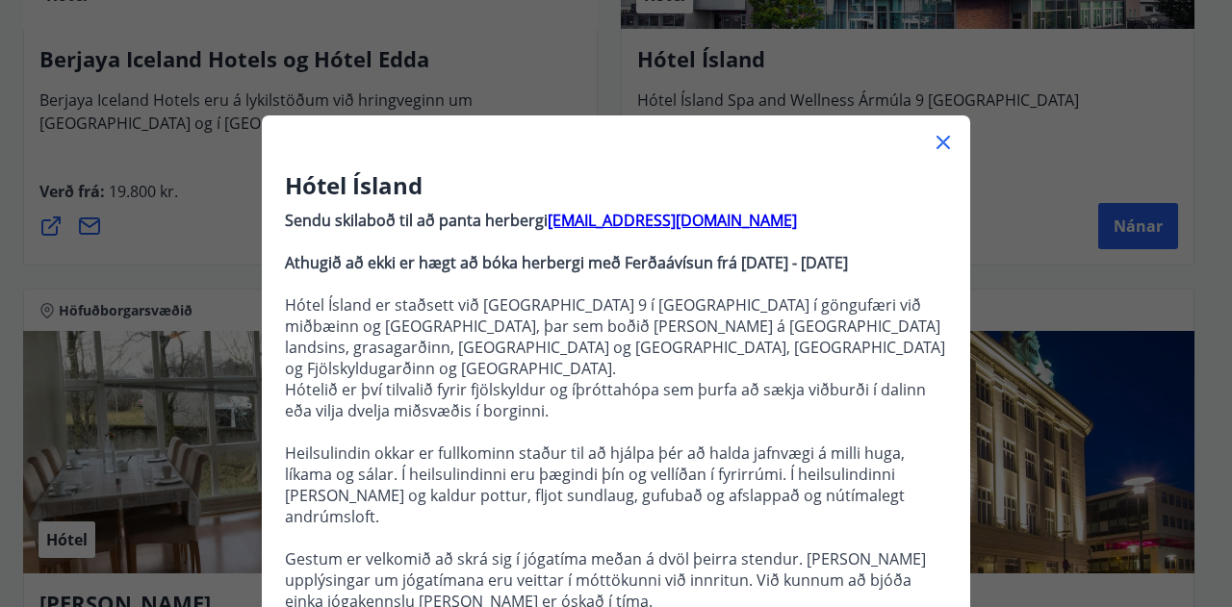
click at [938, 140] on icon at bounding box center [943, 142] width 13 height 13
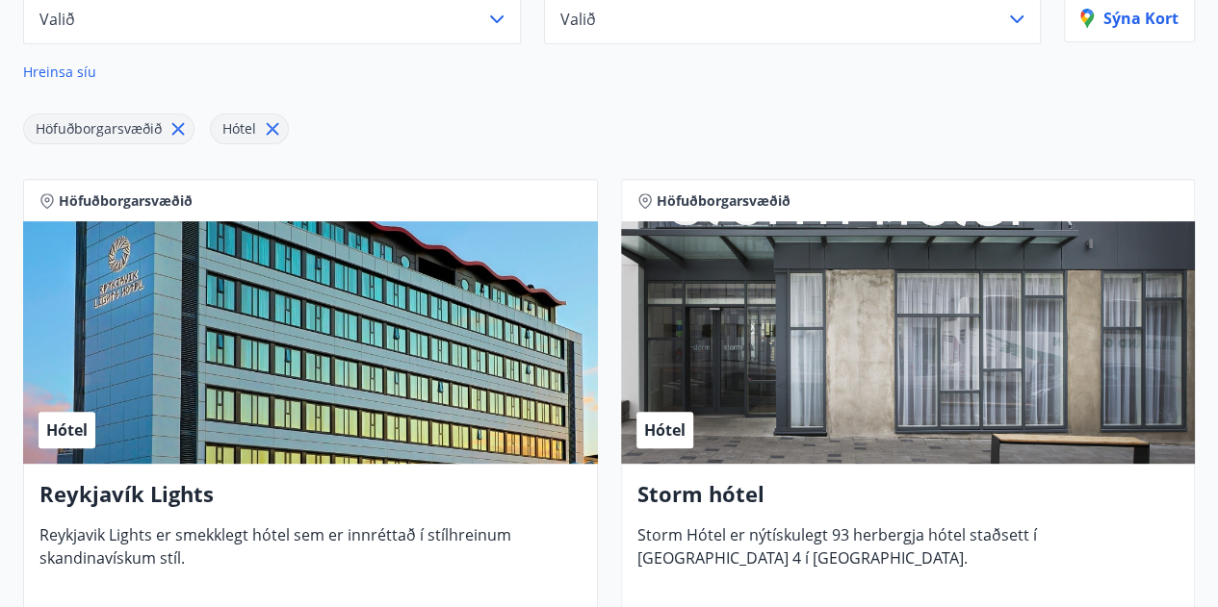
scroll to position [0, 0]
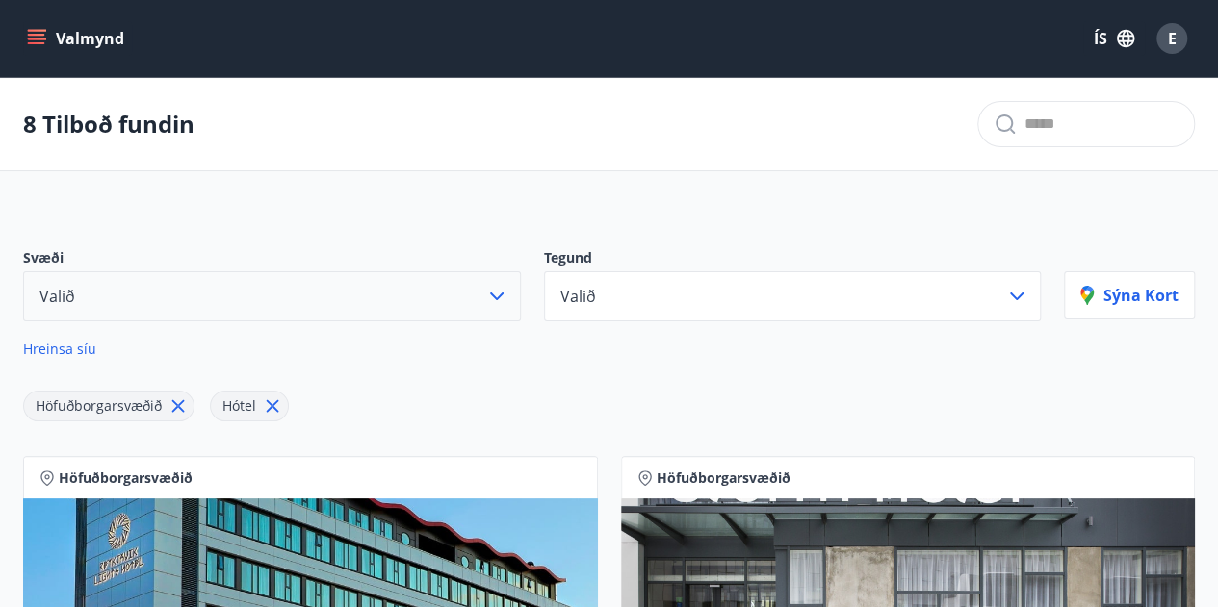
click at [497, 288] on icon "button" at bounding box center [496, 296] width 23 height 23
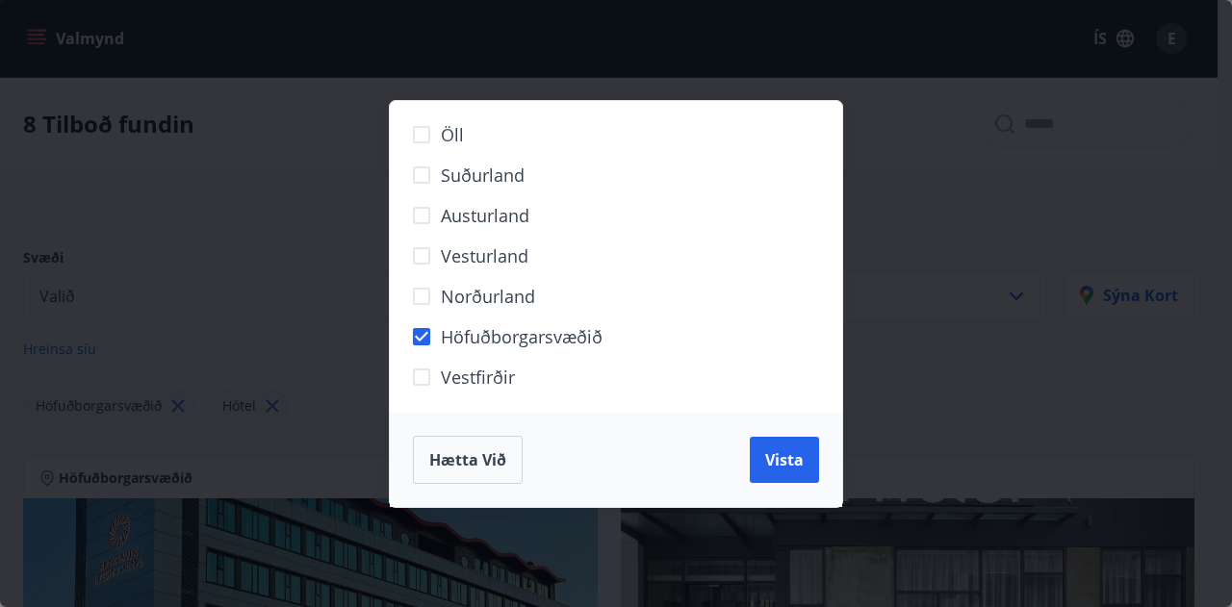
click at [302, 247] on div "Öll Suðurland [GEOGRAPHIC_DATA] [GEOGRAPHIC_DATA] Norðurland Höfuðborgarsvæðið …" at bounding box center [616, 303] width 1232 height 607
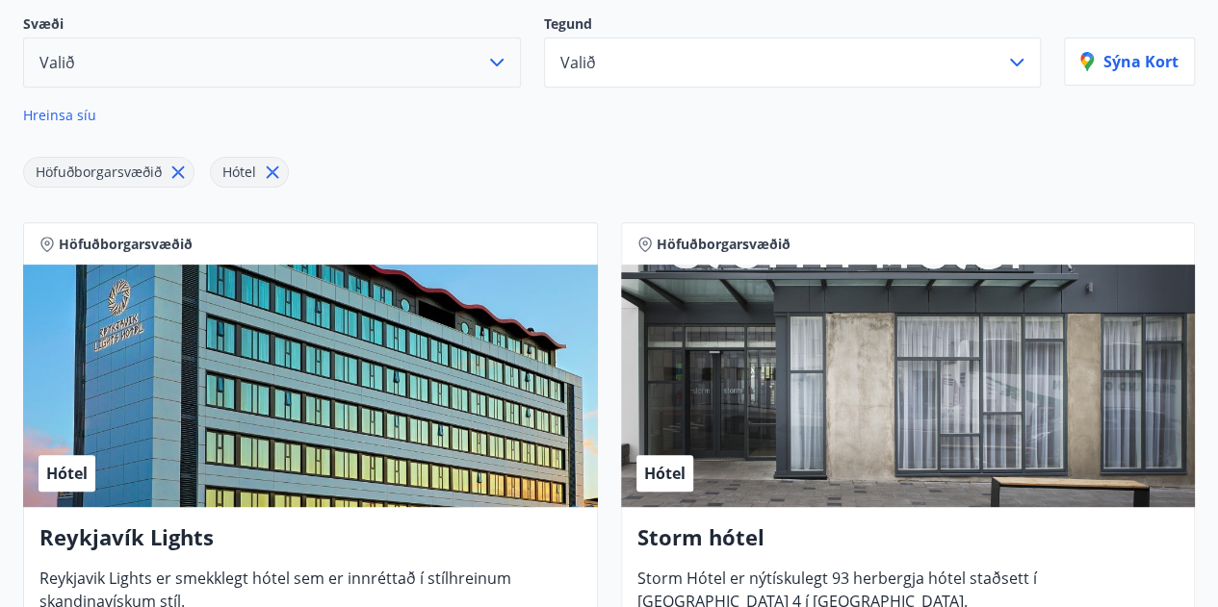
scroll to position [236, 0]
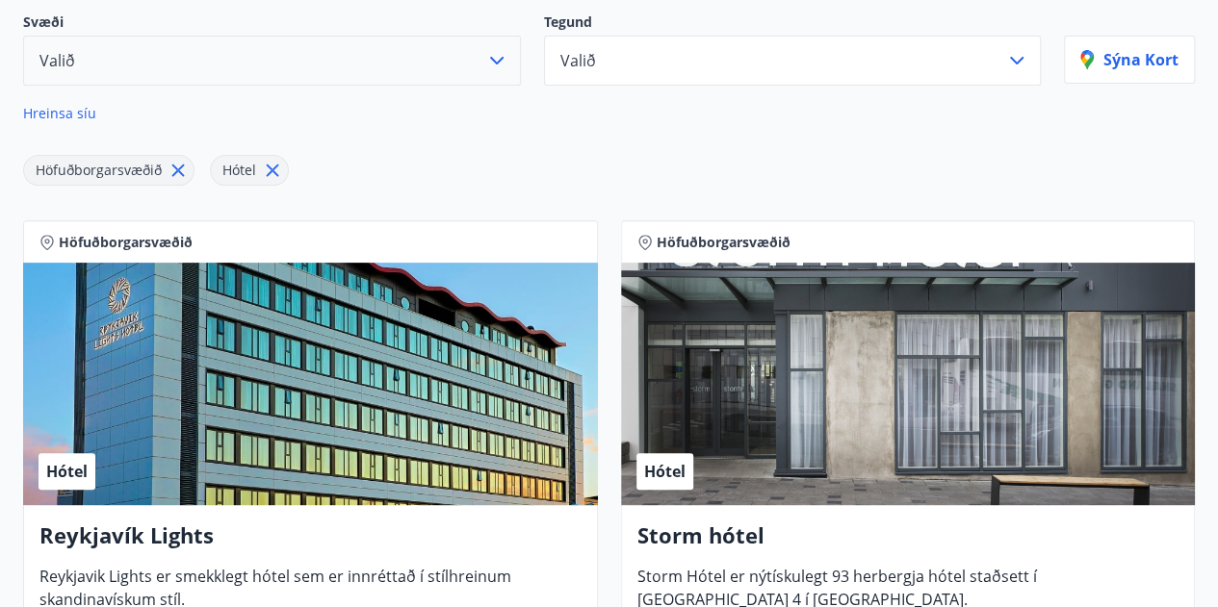
click at [271, 166] on icon at bounding box center [272, 170] width 21 height 21
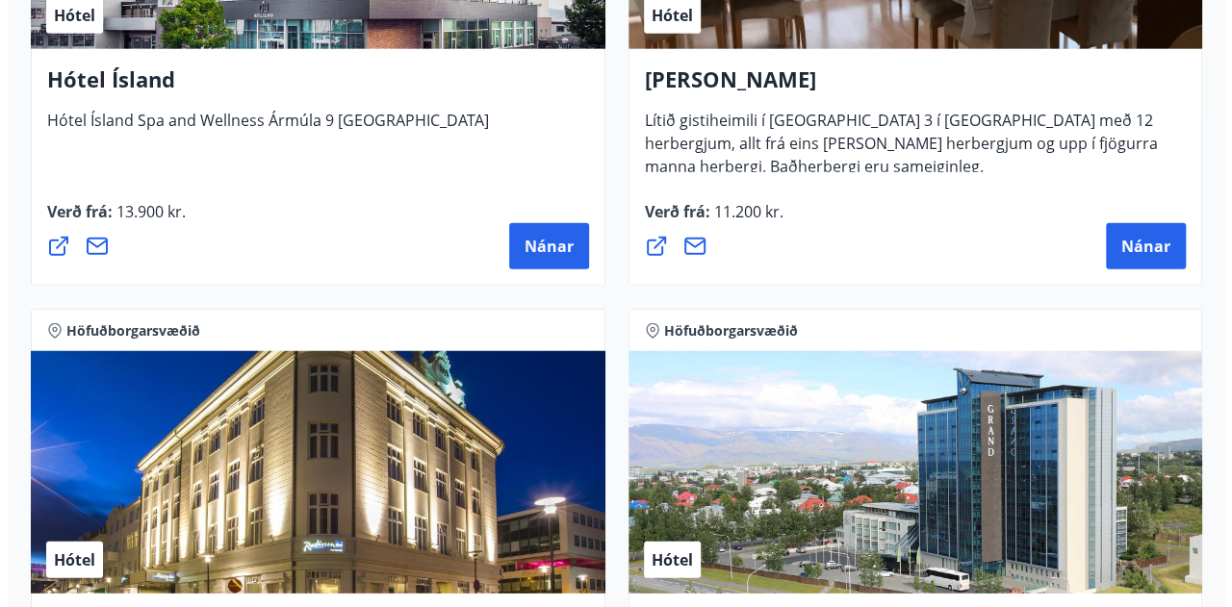
scroll to position [2326, 0]
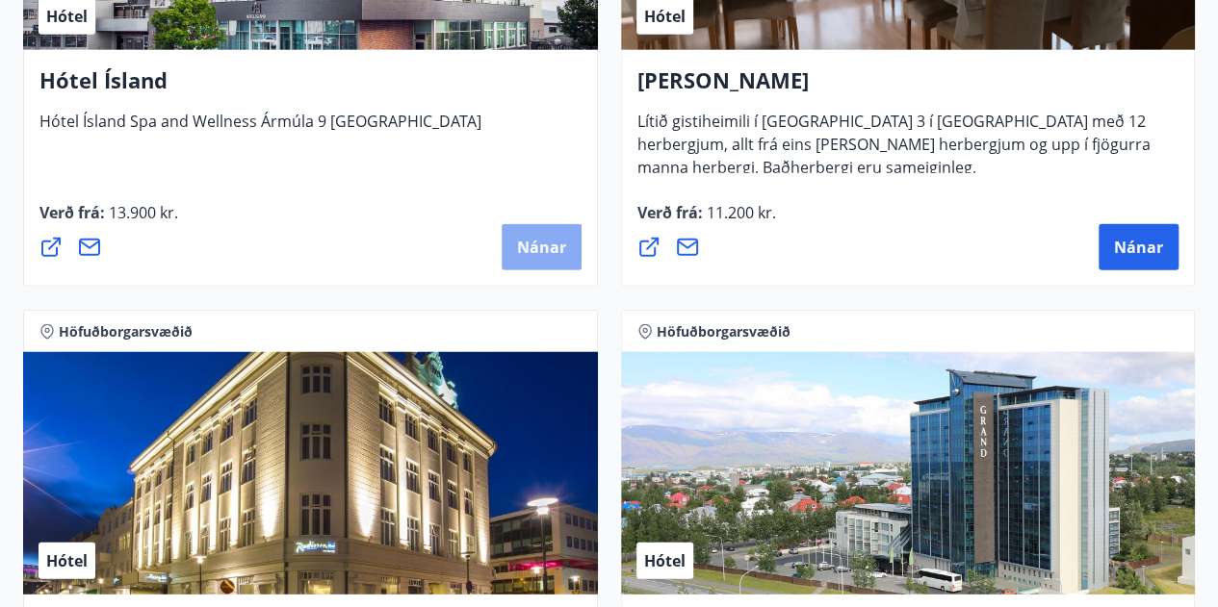
click at [547, 240] on span "Nánar" at bounding box center [541, 247] width 49 height 21
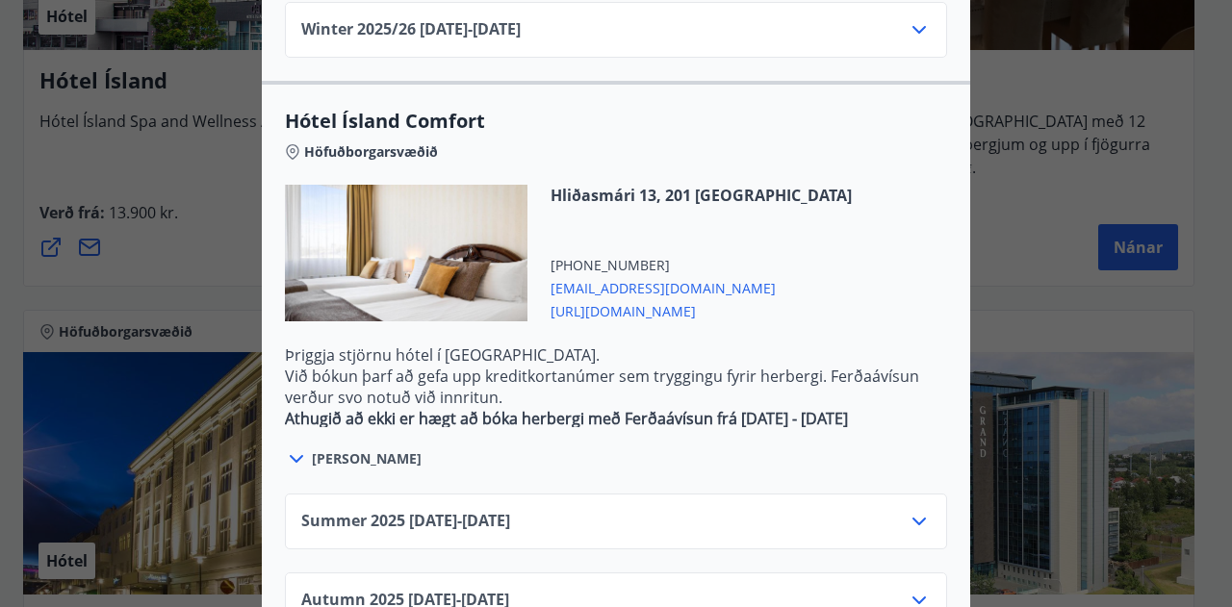
scroll to position [1755, 0]
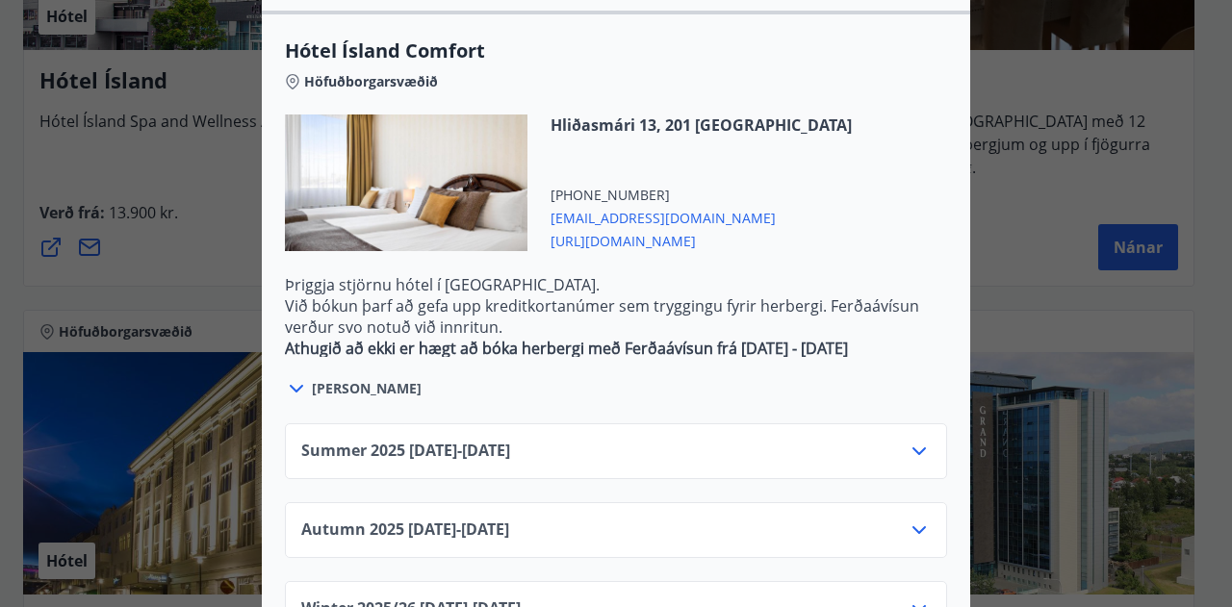
click at [670, 440] on div "Summer [PHONE_NUMBER][DATE] - [DATE]" at bounding box center [616, 459] width 630 height 39
click at [931, 424] on div "Summer [PHONE_NUMBER][DATE] - [DATE]" at bounding box center [616, 452] width 662 height 56
click at [918, 448] on icon at bounding box center [919, 452] width 13 height 8
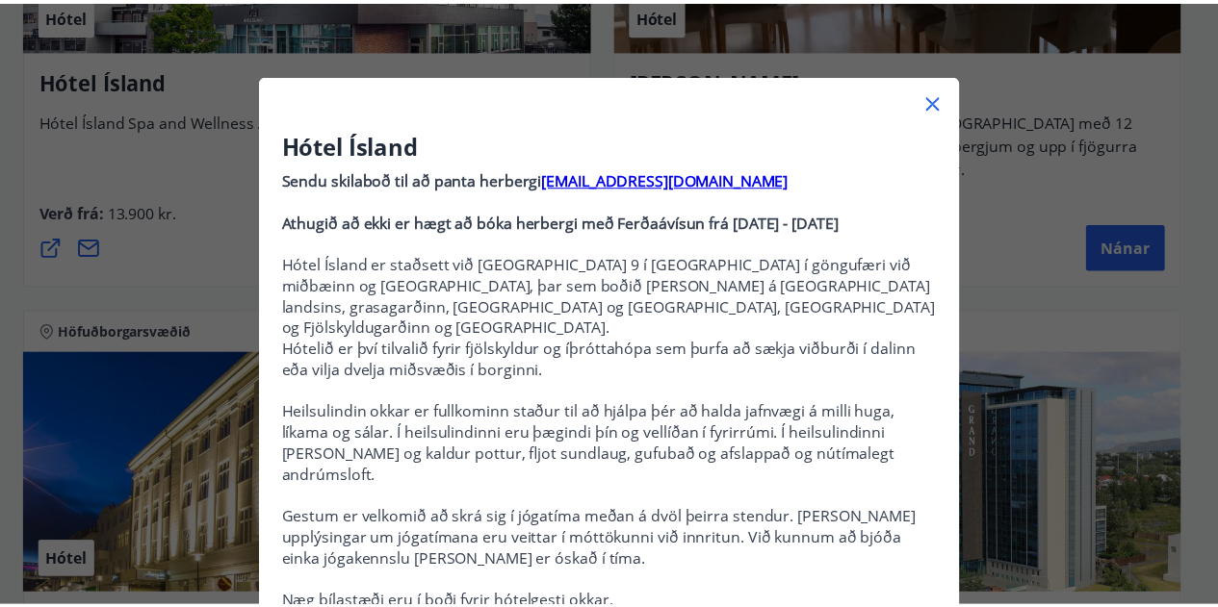
scroll to position [39, 0]
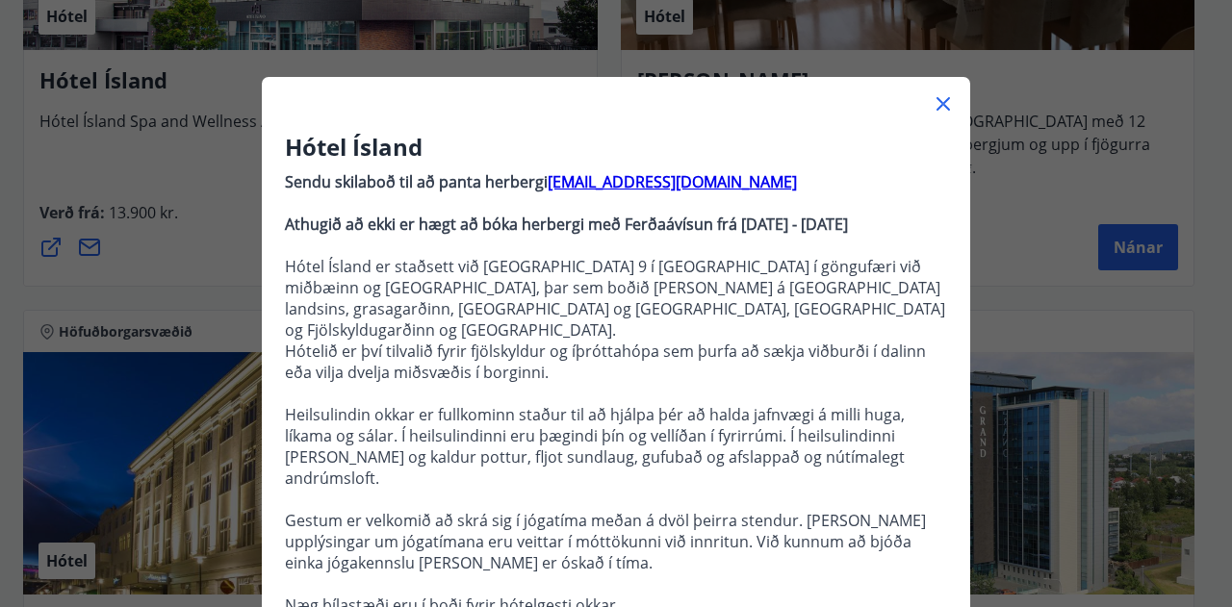
click at [937, 96] on icon at bounding box center [943, 103] width 23 height 23
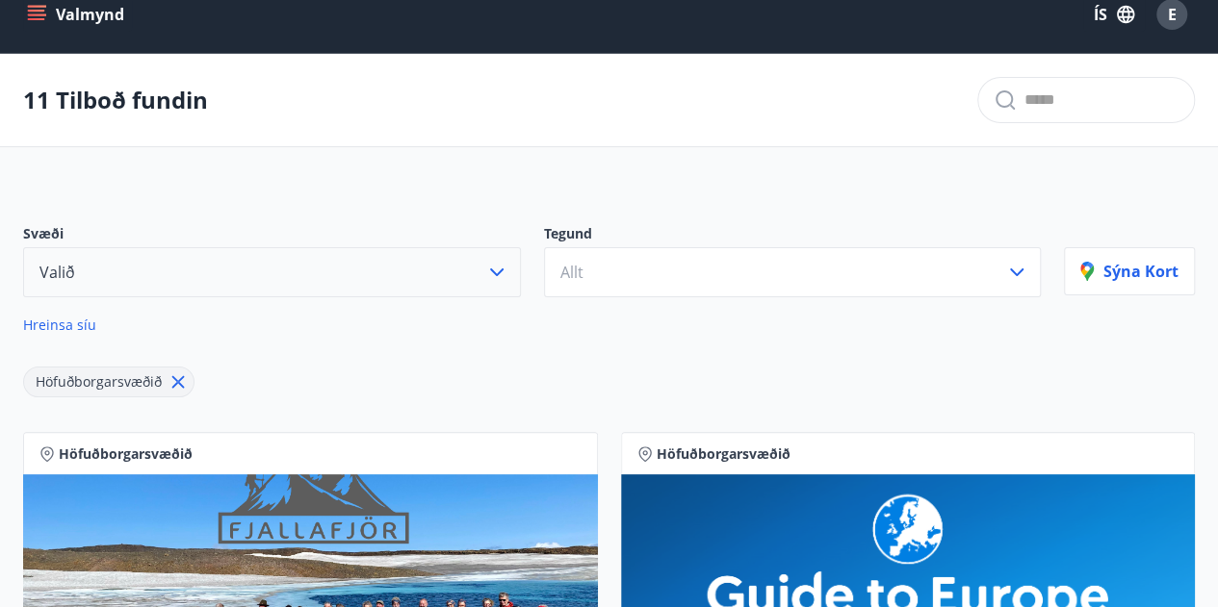
scroll to position [0, 0]
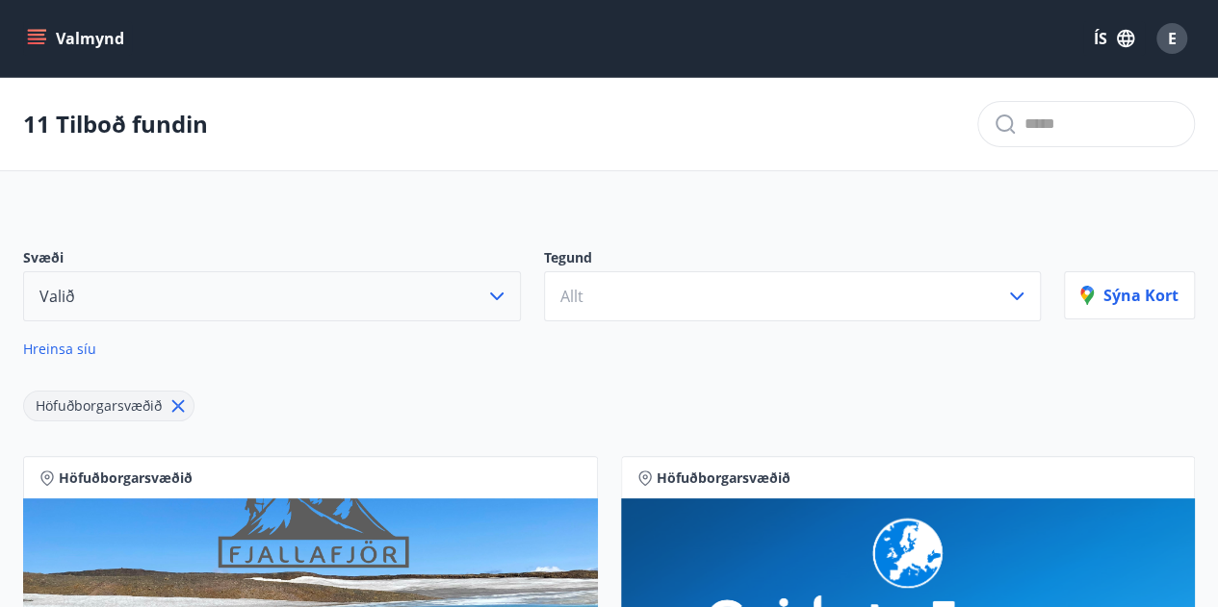
click at [180, 300] on button "Valið" at bounding box center [272, 296] width 498 height 50
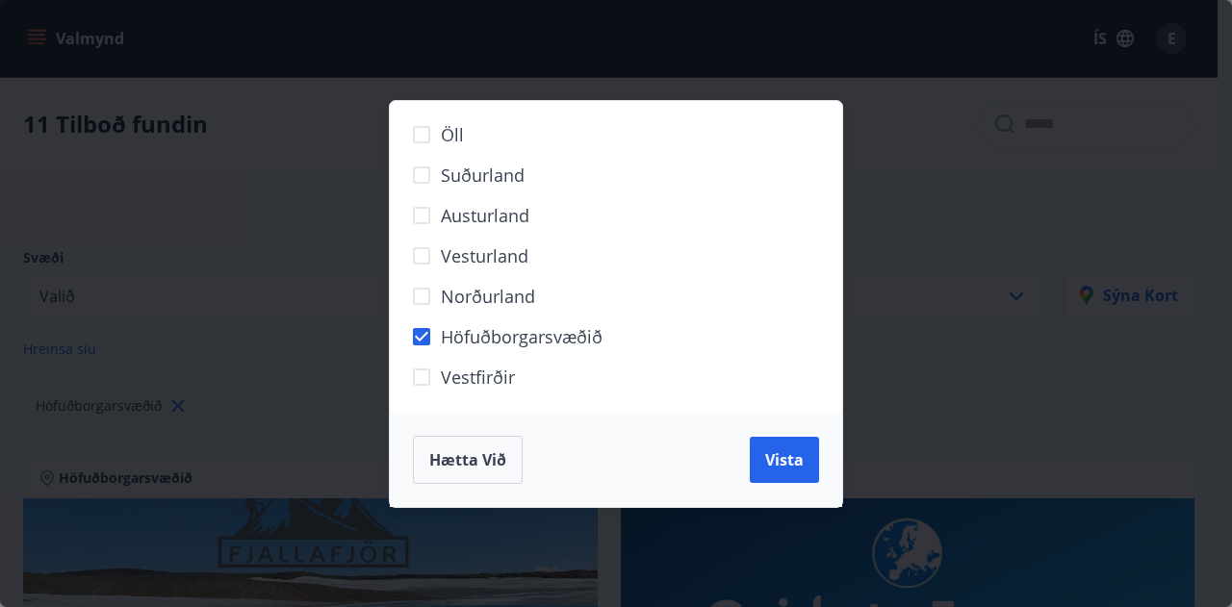
click at [258, 200] on div "Öll Suðurland [GEOGRAPHIC_DATA] [GEOGRAPHIC_DATA] Norðurland Höfuðborgarsvæðið …" at bounding box center [616, 303] width 1232 height 607
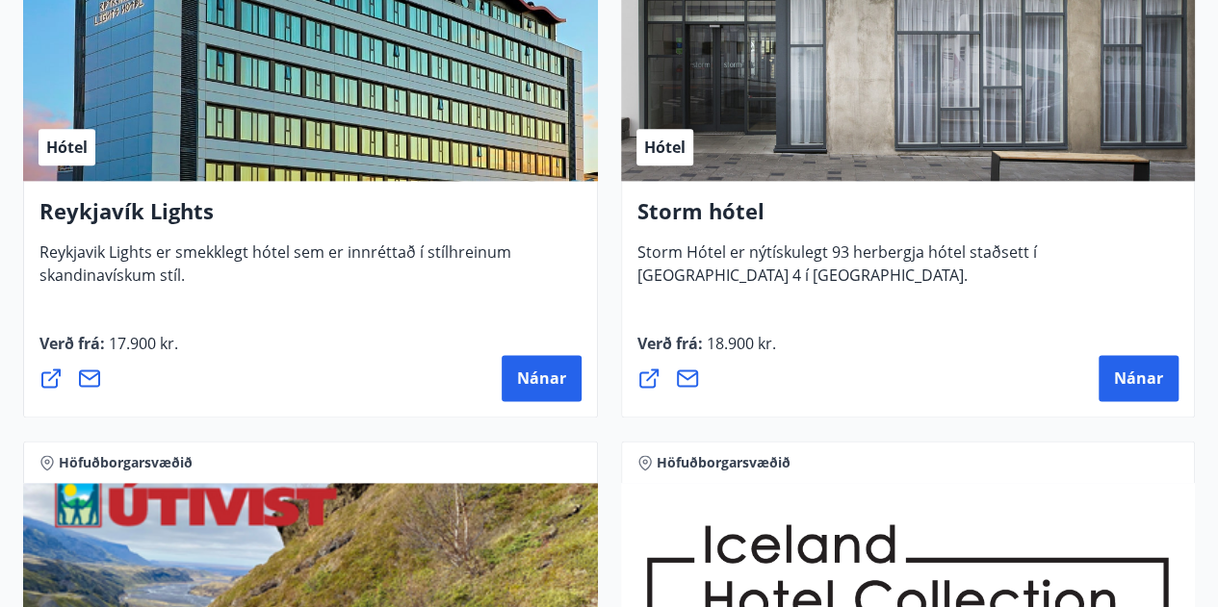
scroll to position [1104, 0]
